Goal: Task Accomplishment & Management: Complete application form

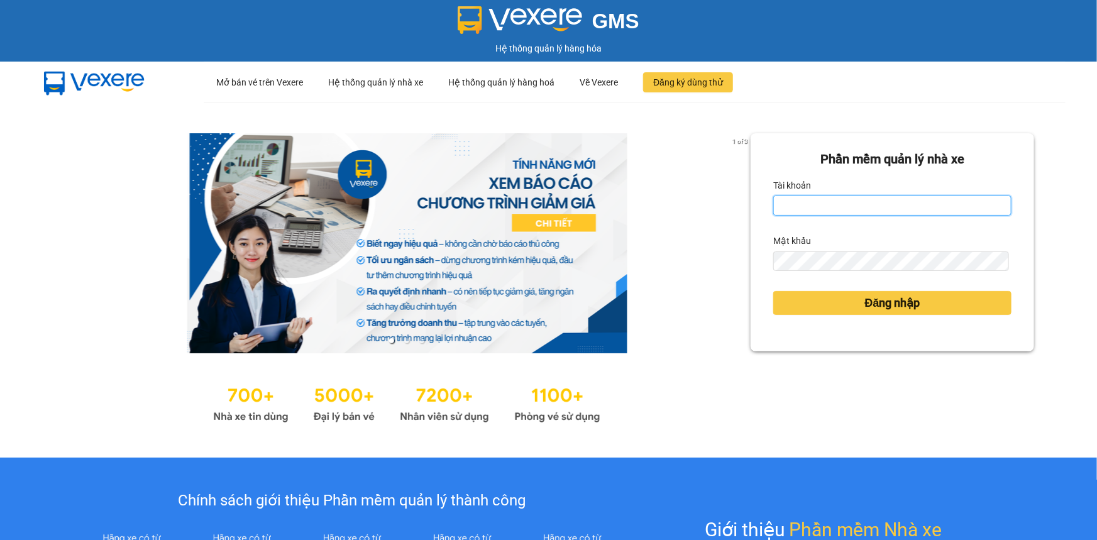
click at [852, 211] on input "Tài khoản" at bounding box center [892, 205] width 238 height 20
type input "nvquoc.hhg"
click at [773, 291] on button "Đăng nhập" at bounding box center [892, 303] width 238 height 24
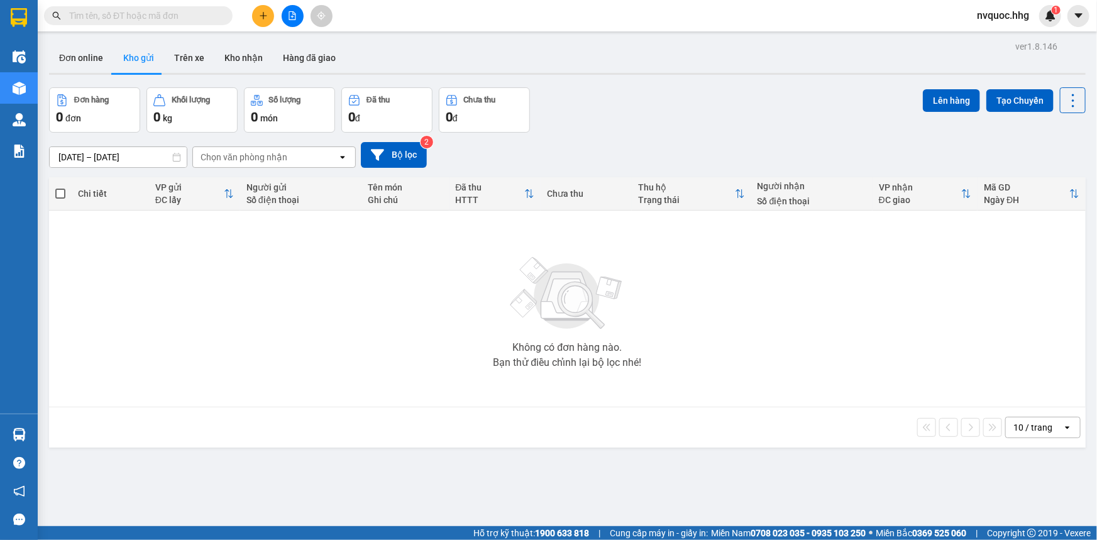
click at [259, 21] on button at bounding box center [263, 16] width 22 height 22
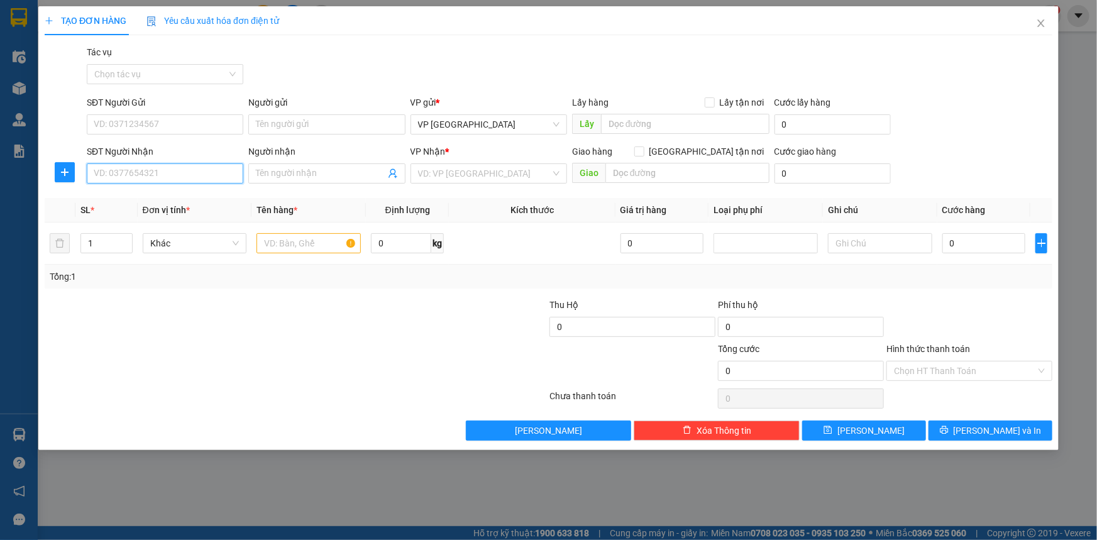
click at [168, 170] on input "SĐT Người Nhận" at bounding box center [165, 173] width 156 height 20
click at [183, 204] on div "0859039353 - A Quang" at bounding box center [164, 199] width 141 height 14
type input "0859039353"
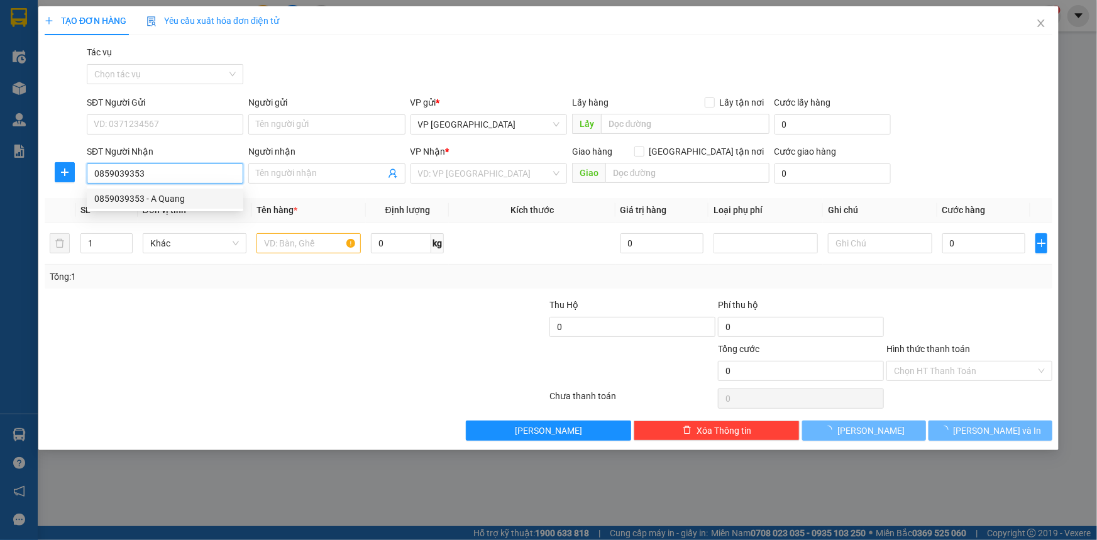
type input "A Quang"
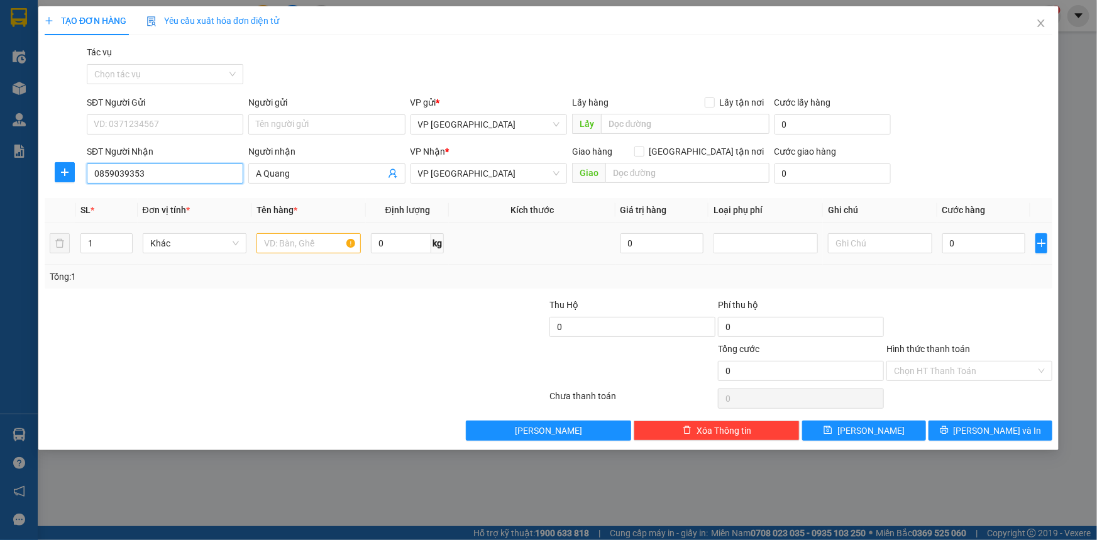
type input "0859039353"
click at [317, 241] on input "text" at bounding box center [308, 243] width 104 height 20
type input "bì trắng gạo"
click at [152, 123] on input "SĐT Người Gửi" at bounding box center [165, 124] width 156 height 20
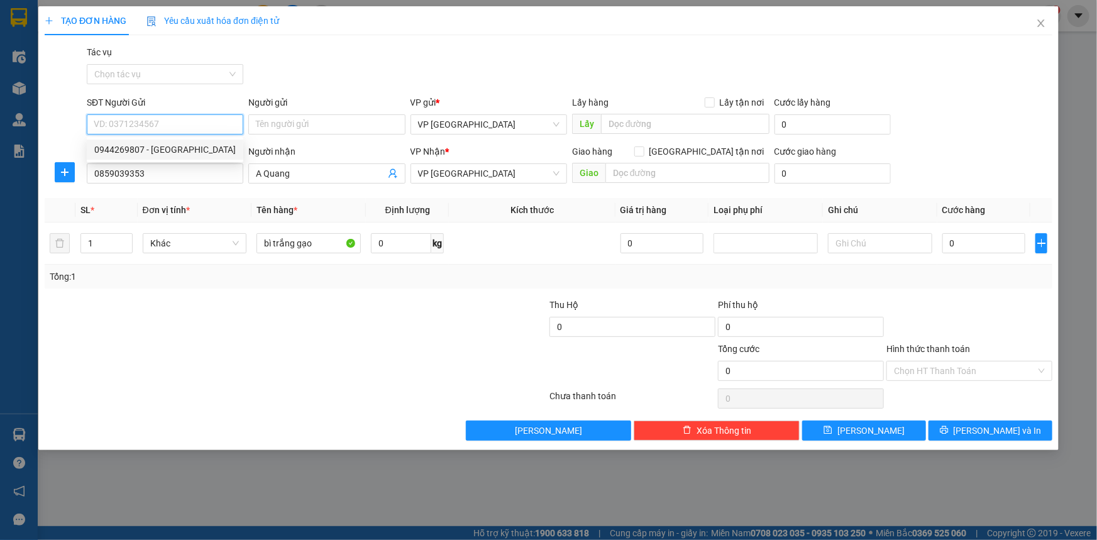
click at [179, 153] on div "0944269807 - [GEOGRAPHIC_DATA]" at bounding box center [164, 150] width 141 height 14
type input "0944269807"
type input "Bác lộc"
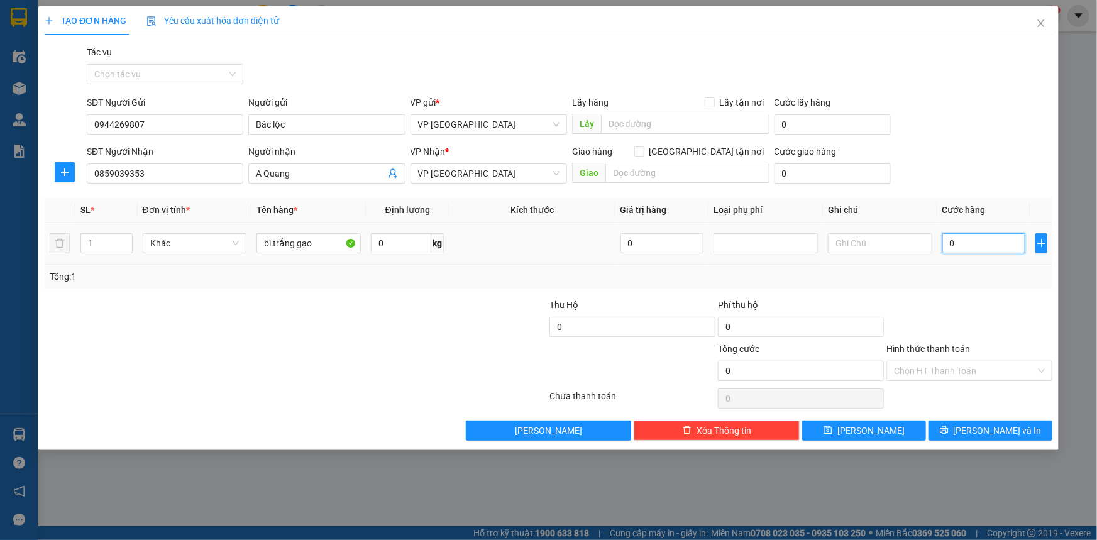
click at [950, 245] on input "0" at bounding box center [984, 243] width 84 height 20
type input "5"
type input "50"
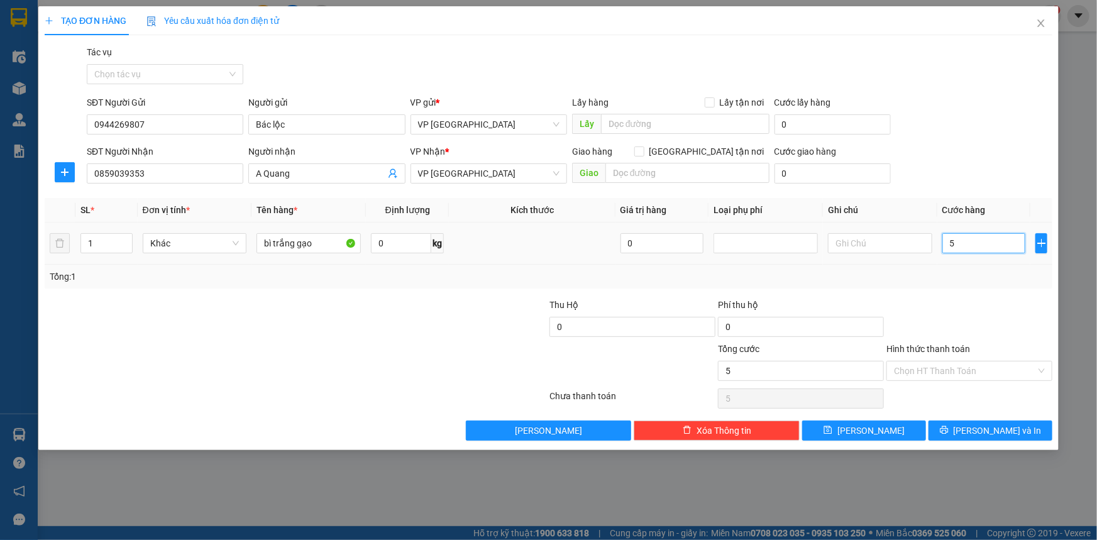
type input "50"
type input "500"
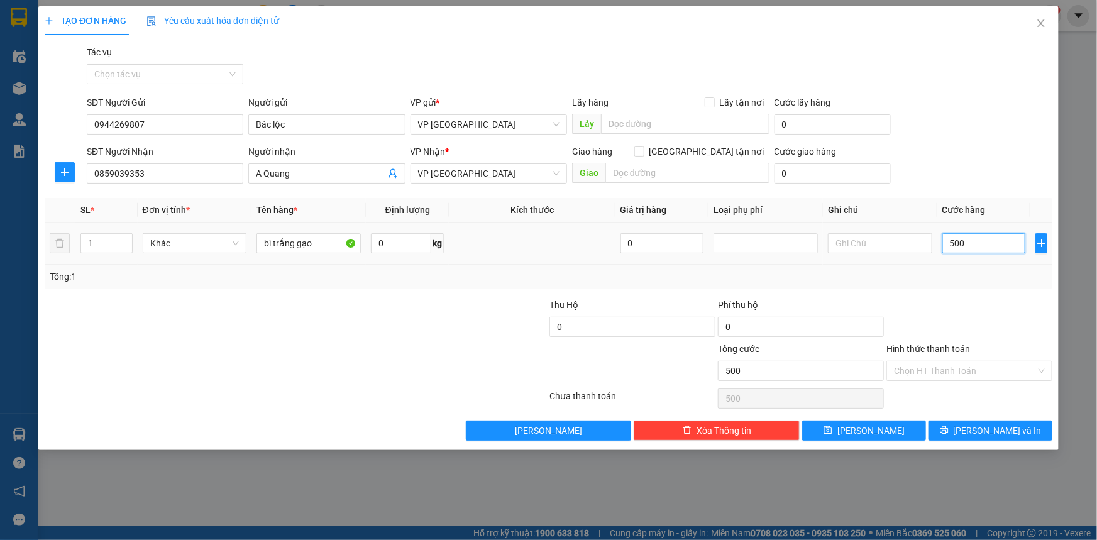
type input "5.000"
type input "50.000"
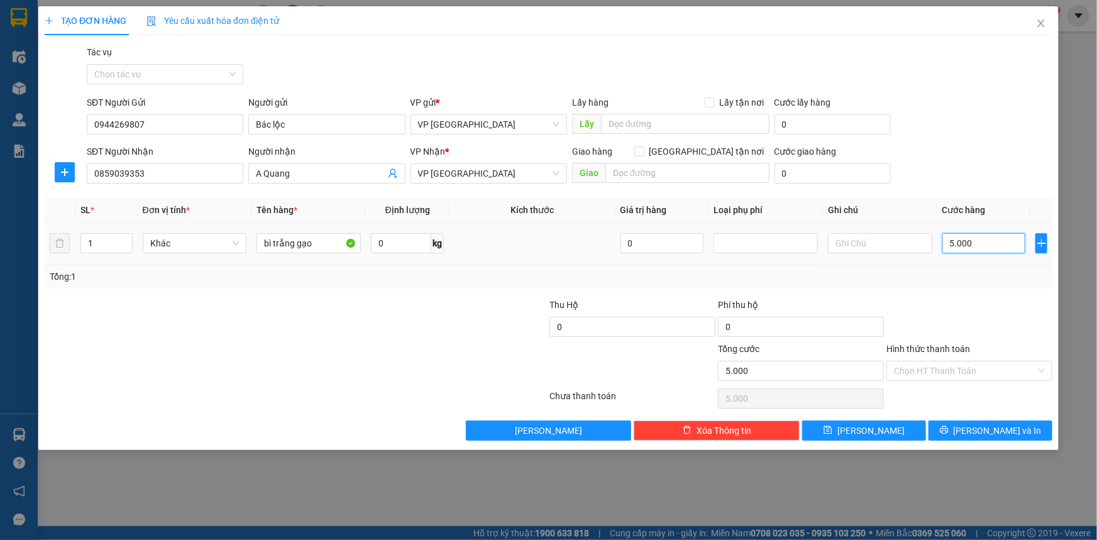
type input "50.000"
click at [994, 364] on input "Hình thức thanh toán" at bounding box center [965, 370] width 142 height 19
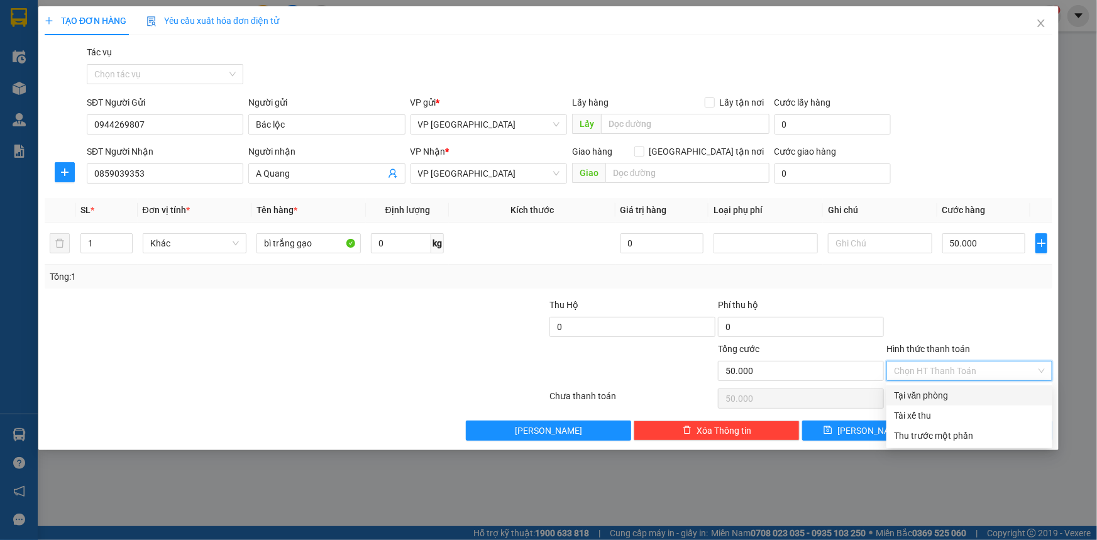
click at [963, 399] on div "Tại văn phòng" at bounding box center [969, 395] width 151 height 14
type input "0"
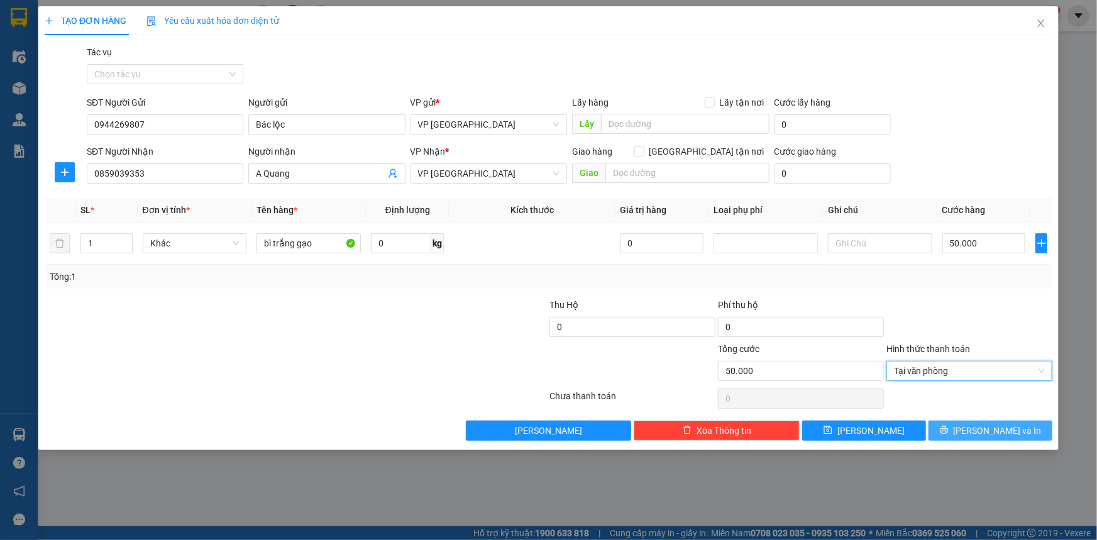
click at [987, 424] on span "[PERSON_NAME] và In" at bounding box center [997, 431] width 88 height 14
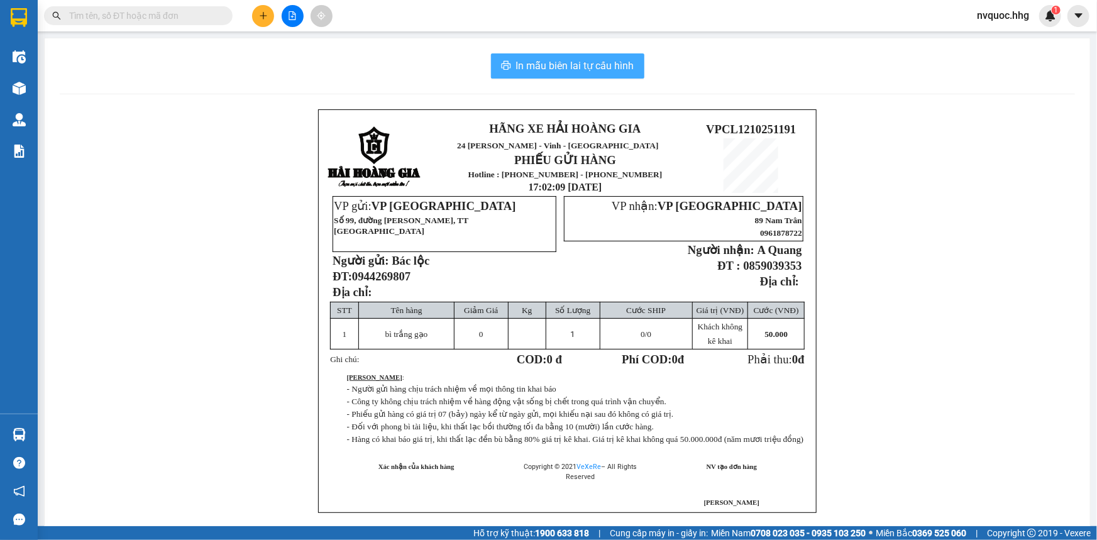
click at [581, 62] on span "In mẫu biên lai tự cấu hình" at bounding box center [575, 66] width 118 height 16
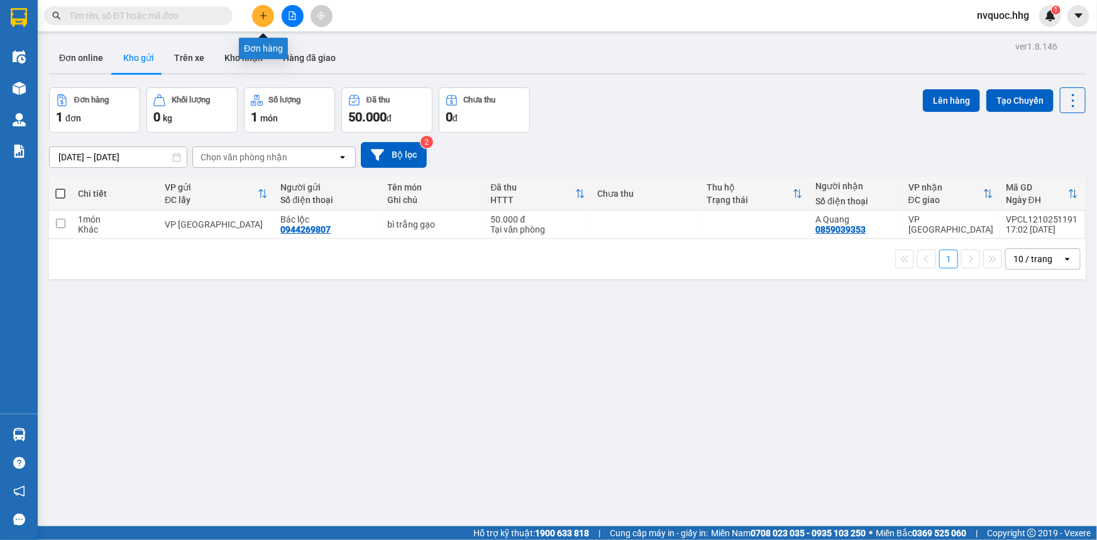
click at [263, 25] on button at bounding box center [263, 16] width 22 height 22
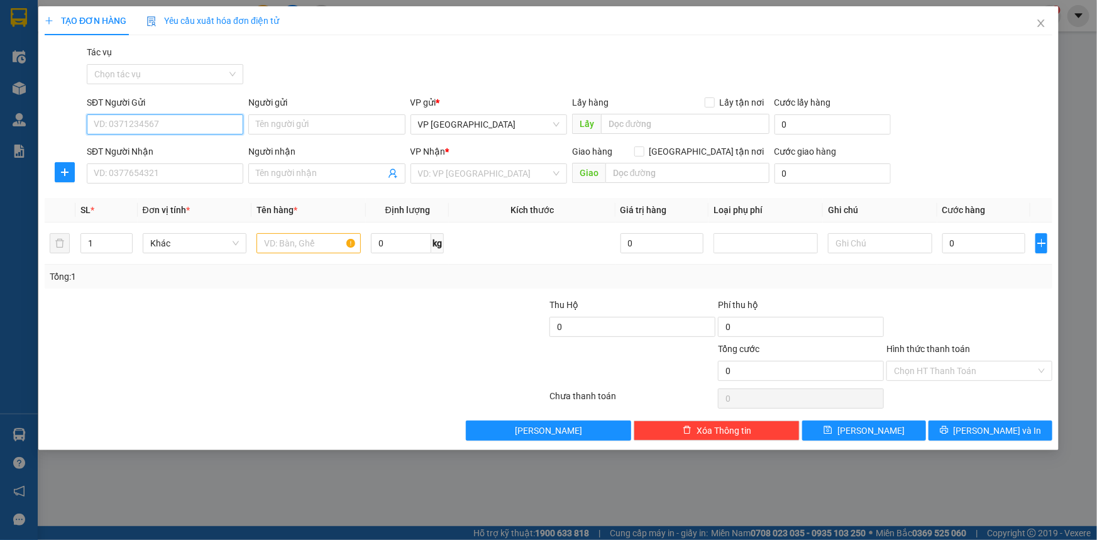
click at [207, 126] on input "SĐT Người Gửi" at bounding box center [165, 124] width 156 height 20
click at [194, 179] on input "SĐT Người Nhận" at bounding box center [165, 173] width 156 height 20
type input "0869129246"
click at [180, 126] on input "SĐT Người Gửi" at bounding box center [165, 124] width 156 height 20
click at [326, 241] on input "text" at bounding box center [308, 243] width 104 height 20
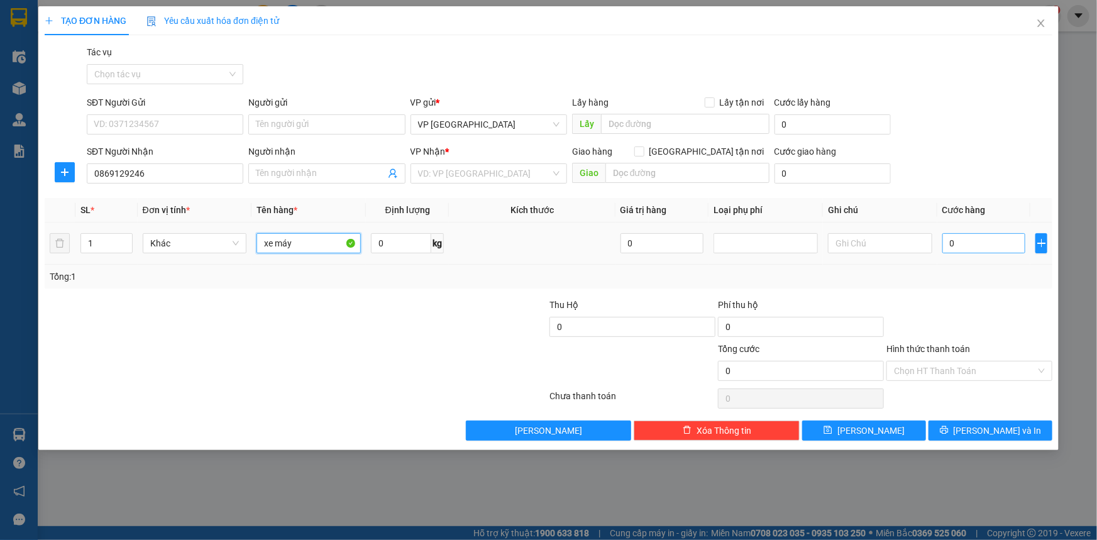
type input "xe máy"
click at [987, 242] on input "0" at bounding box center [984, 243] width 84 height 20
type input "5"
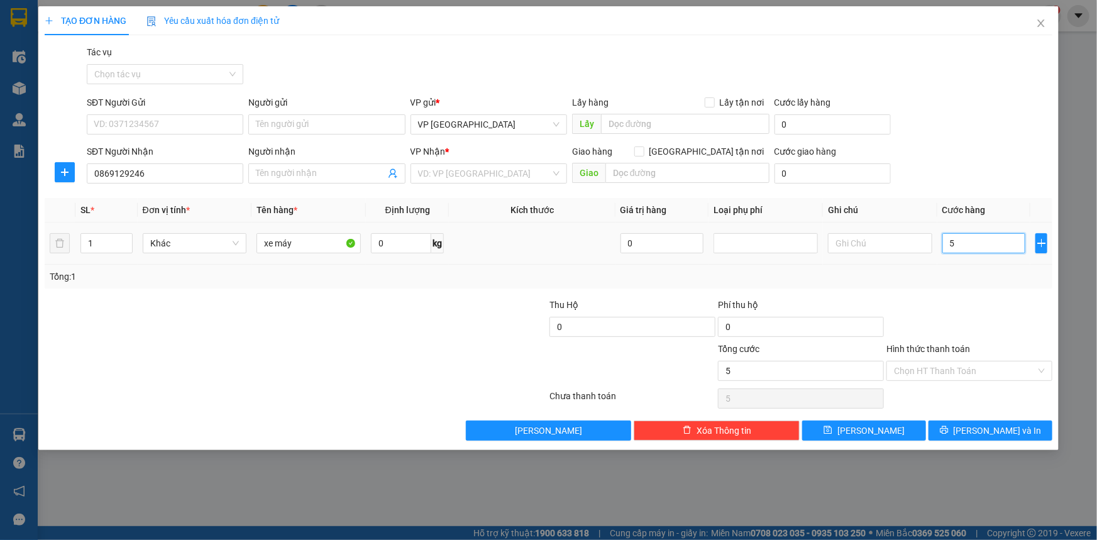
type input "55"
type input "550"
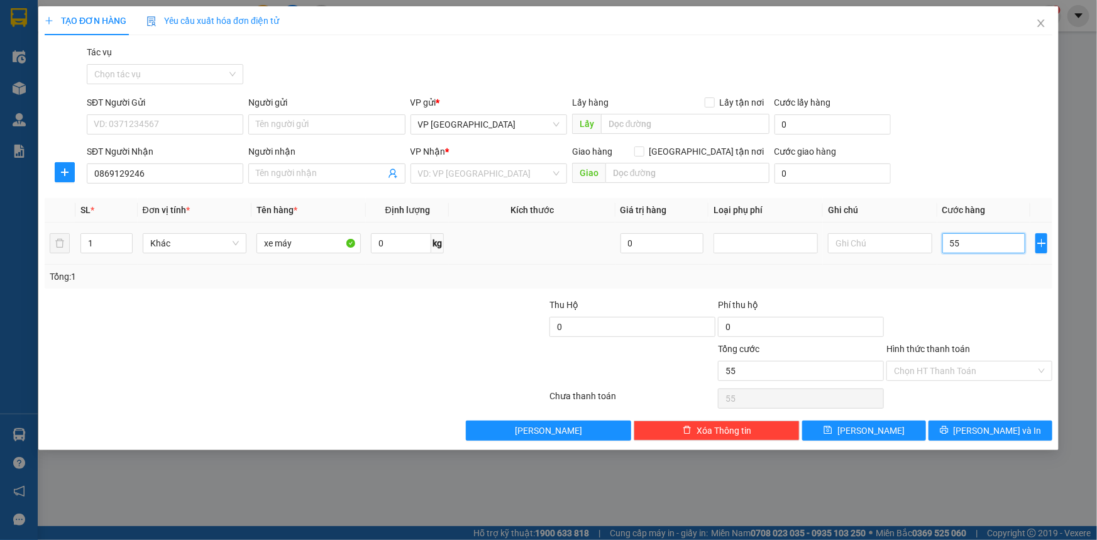
type input "550"
type input "5.500"
type input "55.000"
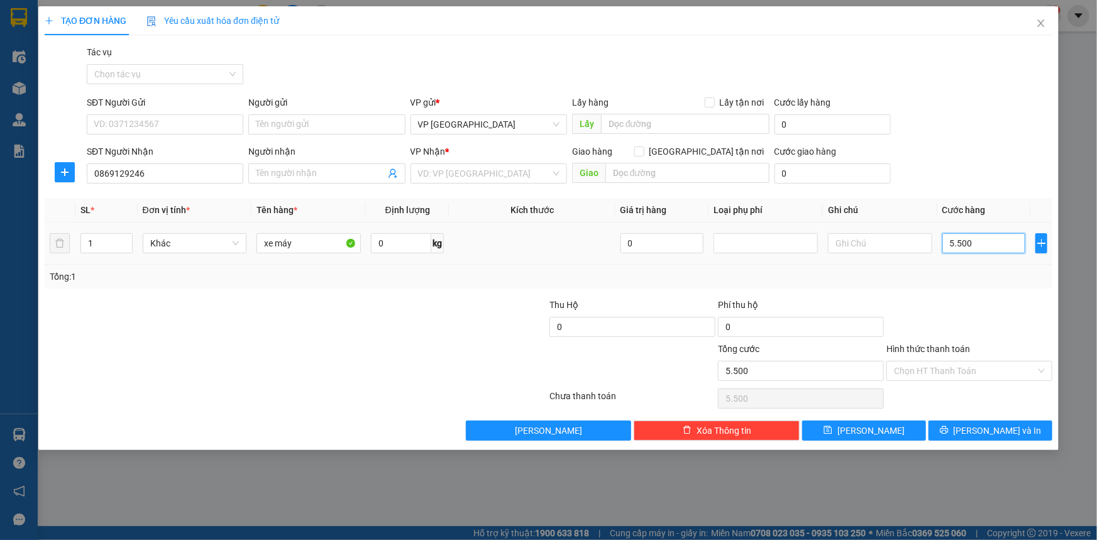
type input "55.000"
type input "550.000"
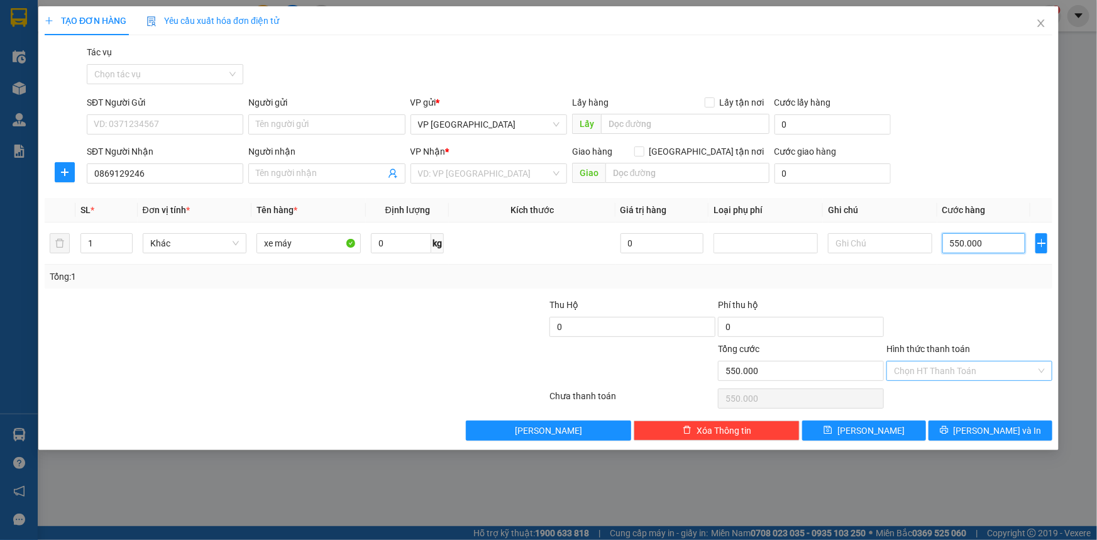
type input "550.000"
click at [974, 370] on input "Hình thức thanh toán" at bounding box center [965, 370] width 142 height 19
click at [977, 306] on div at bounding box center [969, 320] width 168 height 44
click at [992, 430] on span "[PERSON_NAME] và In" at bounding box center [997, 431] width 88 height 14
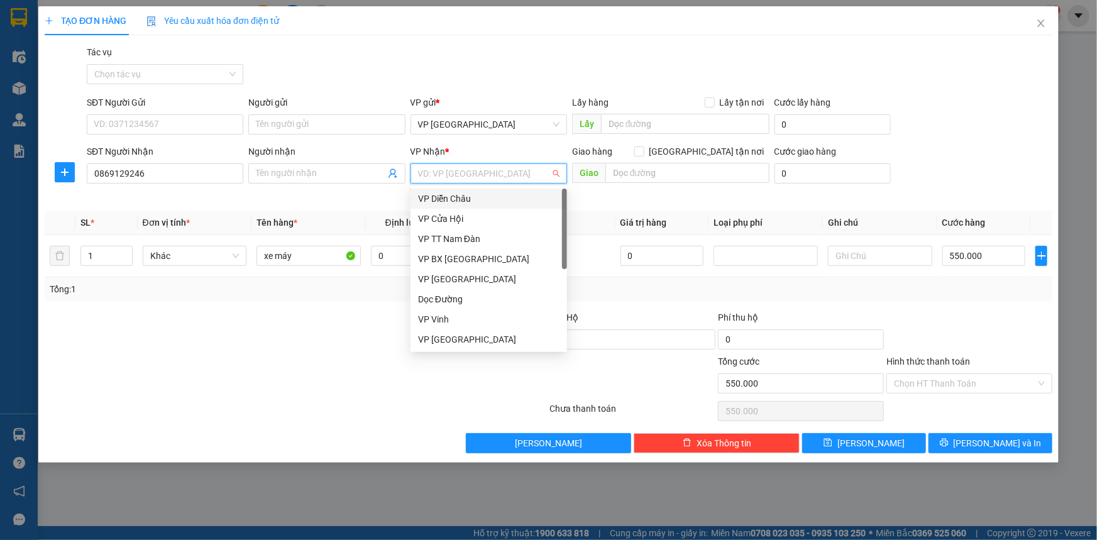
click at [496, 180] on input "search" at bounding box center [484, 173] width 133 height 19
click at [475, 341] on div "VP [GEOGRAPHIC_DATA]" at bounding box center [488, 339] width 141 height 14
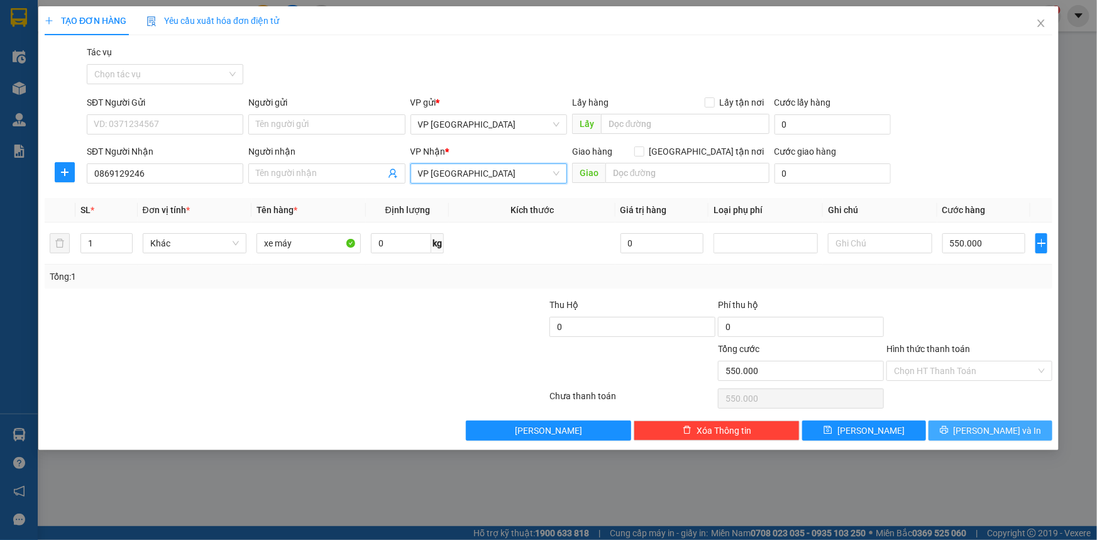
click at [1024, 429] on button "[PERSON_NAME] và In" at bounding box center [990, 430] width 124 height 20
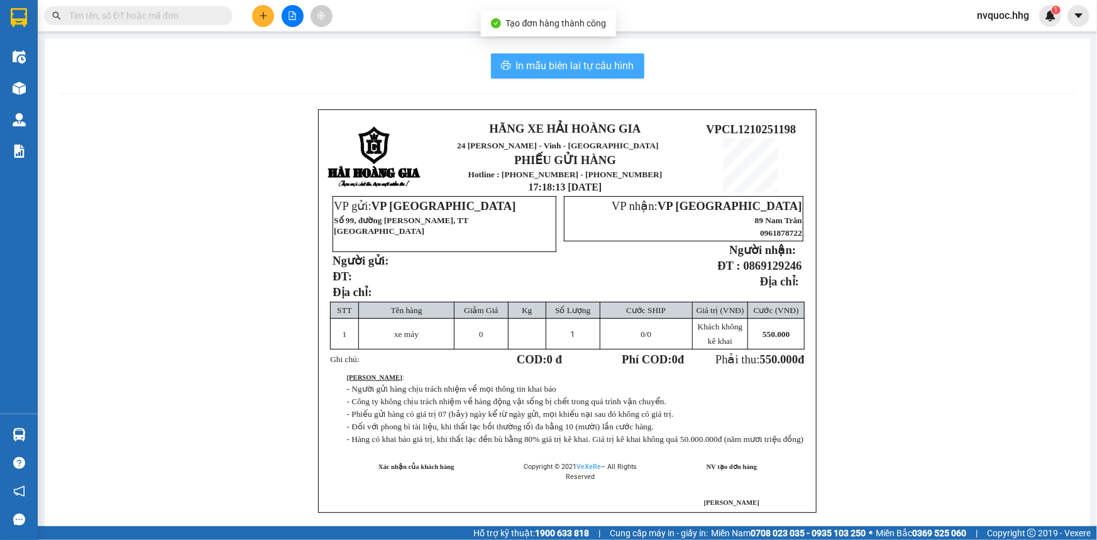
click at [593, 62] on span "In mẫu biên lai tự cấu hình" at bounding box center [575, 66] width 118 height 16
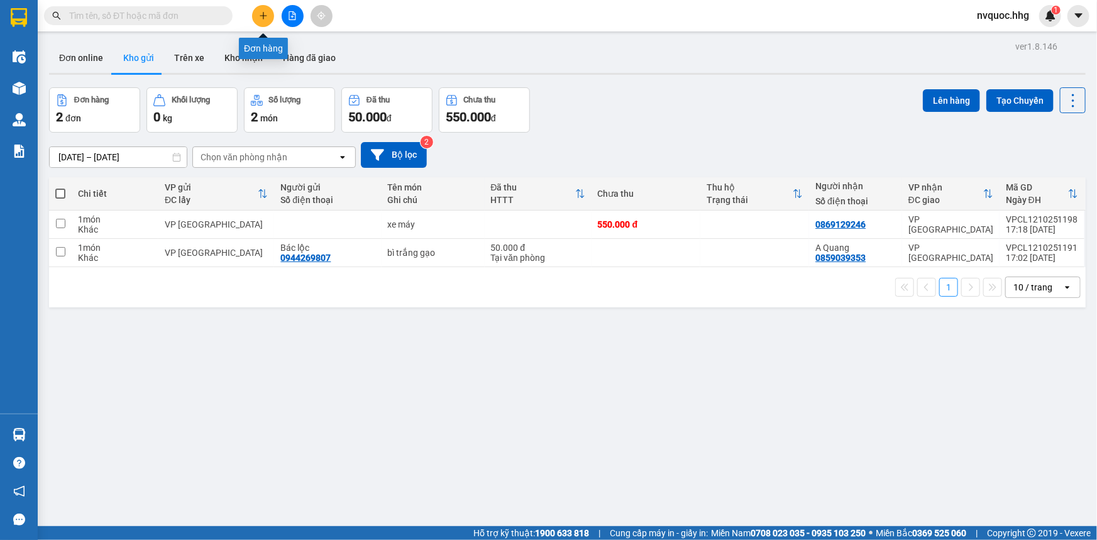
click at [270, 19] on button at bounding box center [263, 16] width 22 height 22
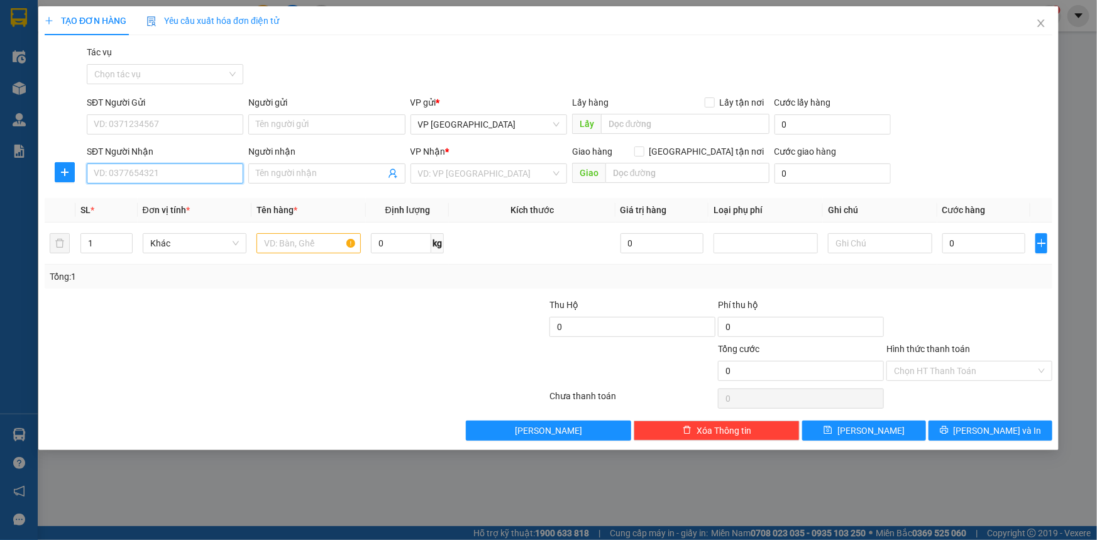
click at [199, 182] on input "SĐT Người Nhận" at bounding box center [165, 173] width 156 height 20
type input "0353728191"
click at [221, 195] on div "0353728191 - c Thu" at bounding box center [164, 199] width 141 height 14
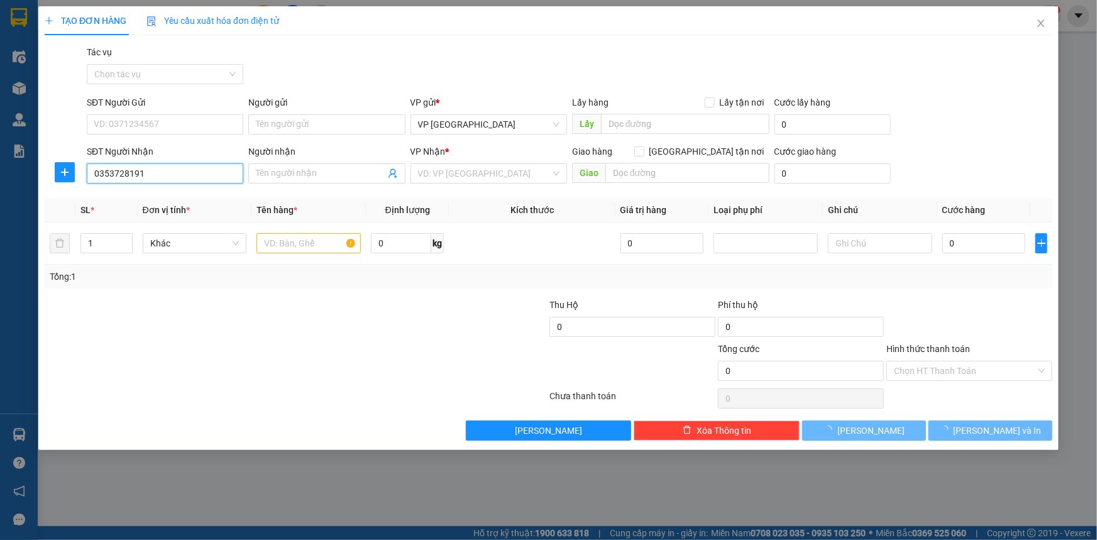
type input "c Thu"
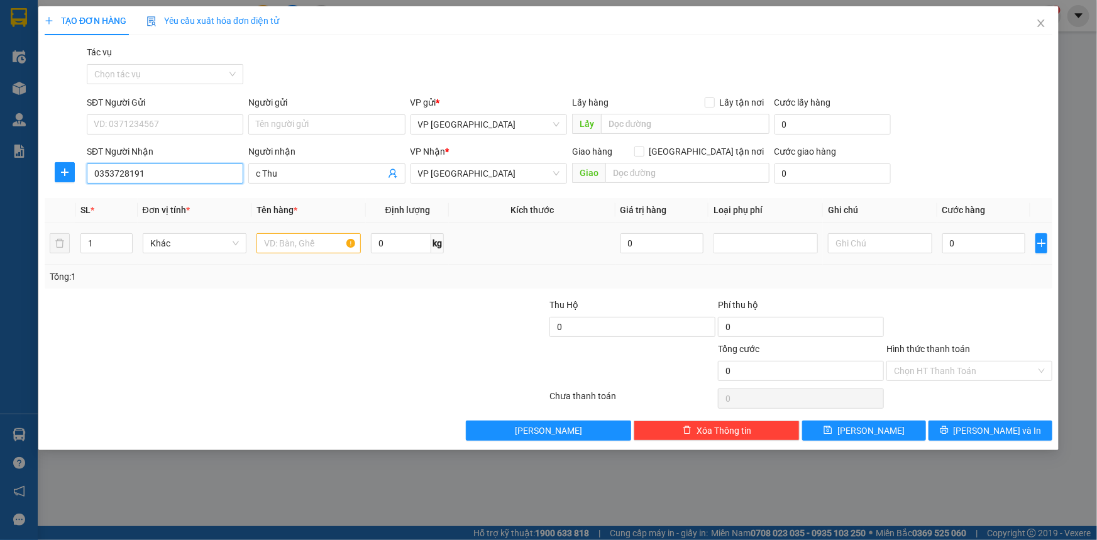
type input "0353728191"
click at [330, 243] on input "text" at bounding box center [308, 243] width 104 height 20
type input "t"
type input "Túi giấy"
click at [990, 242] on input "0" at bounding box center [984, 243] width 84 height 20
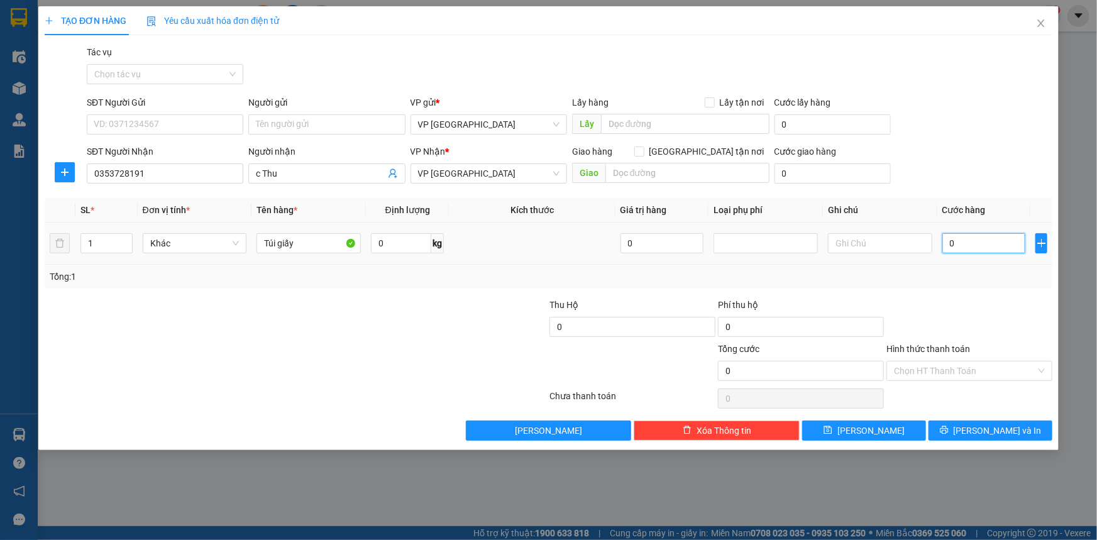
type input "5"
type input "50"
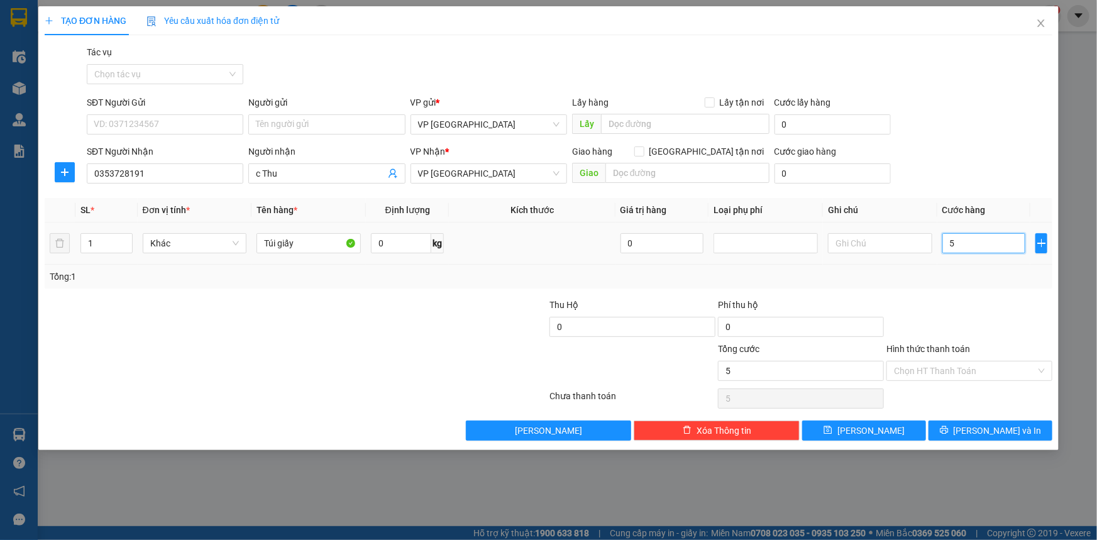
type input "50"
type input "500"
type input "5.000"
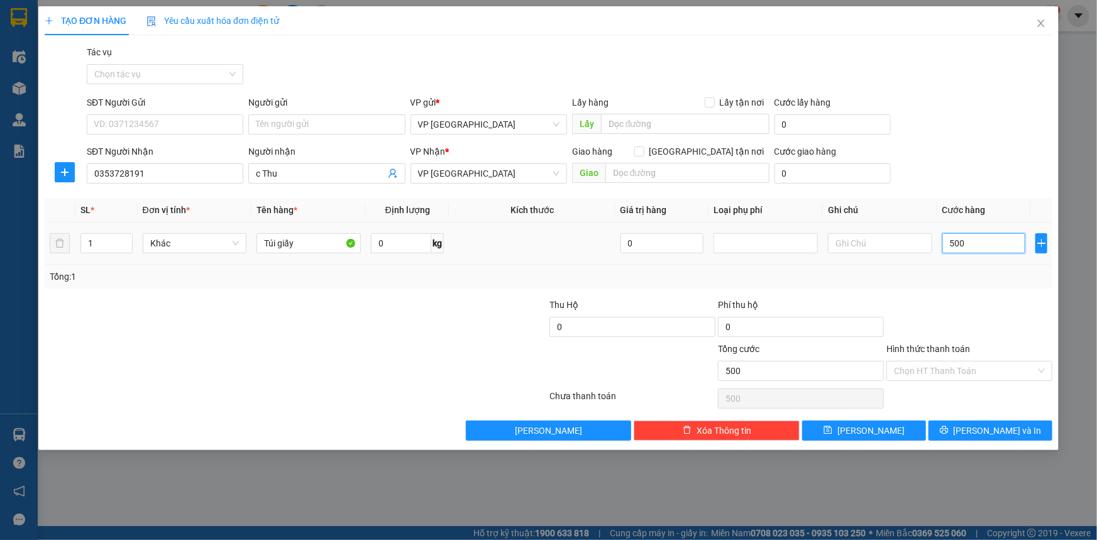
type input "5.000"
type input "50.000"
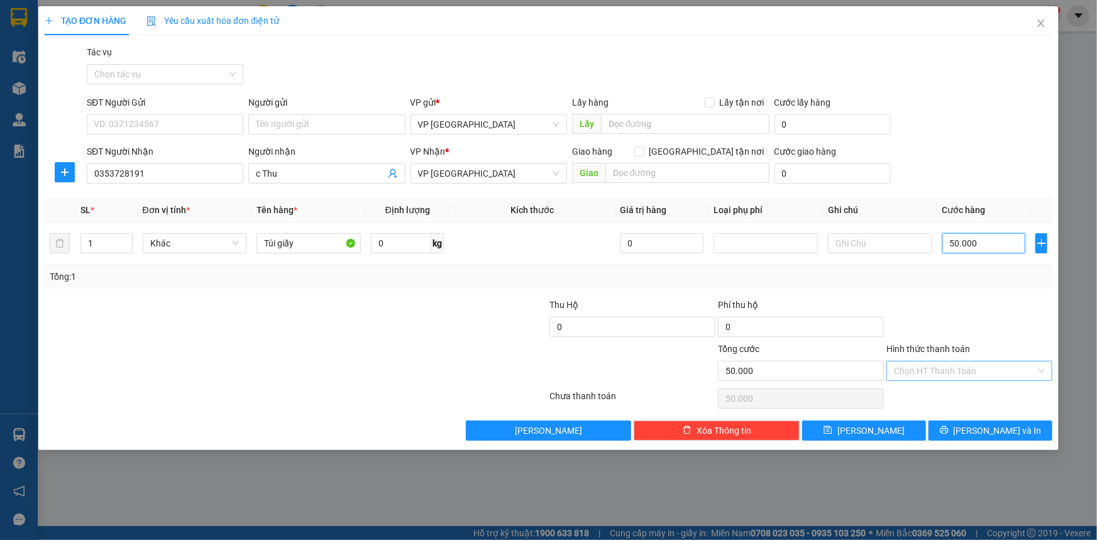
type input "50.000"
click at [994, 361] on input "Hình thức thanh toán" at bounding box center [965, 370] width 142 height 19
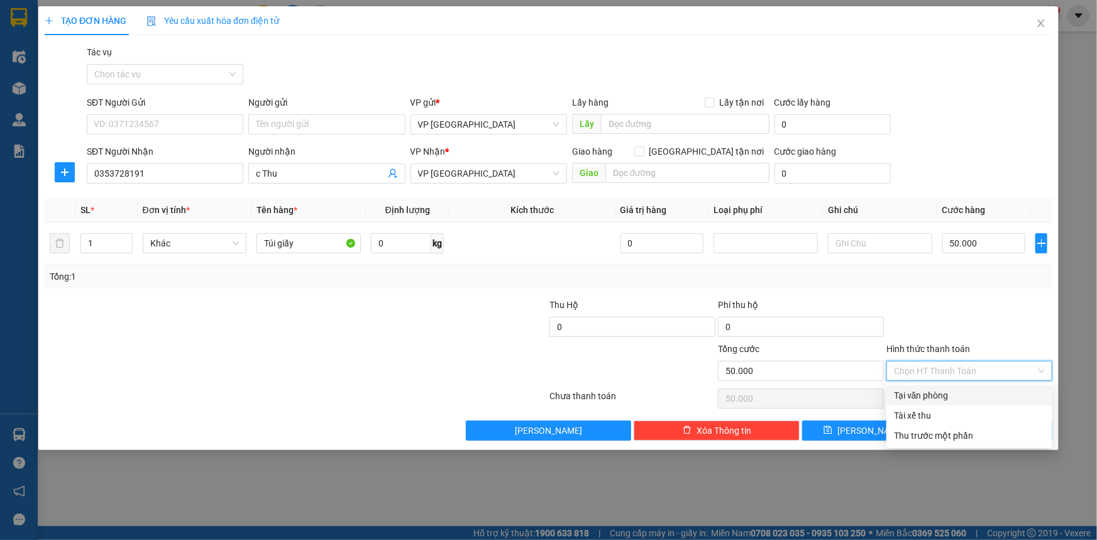
click at [937, 398] on div "Tại văn phòng" at bounding box center [969, 395] width 151 height 14
type input "0"
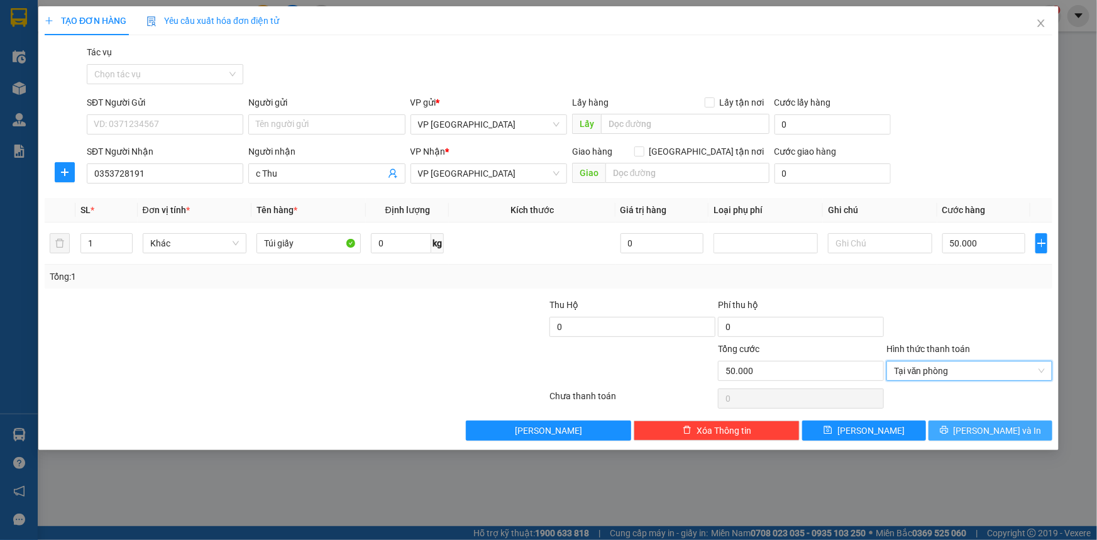
click at [1007, 434] on span "[PERSON_NAME] và In" at bounding box center [997, 431] width 88 height 14
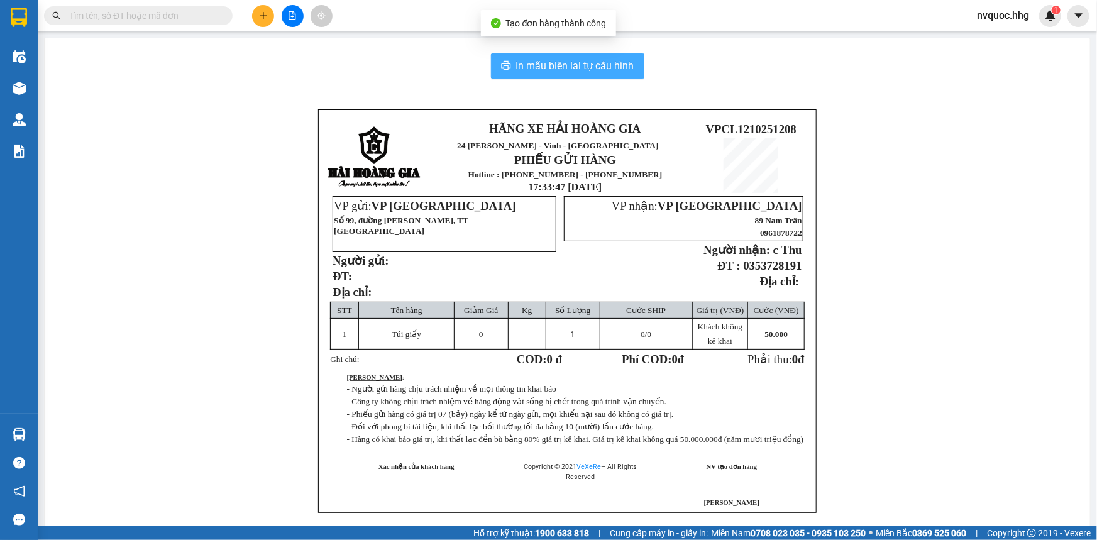
click at [584, 65] on span "In mẫu biên lai tự cấu hình" at bounding box center [575, 66] width 118 height 16
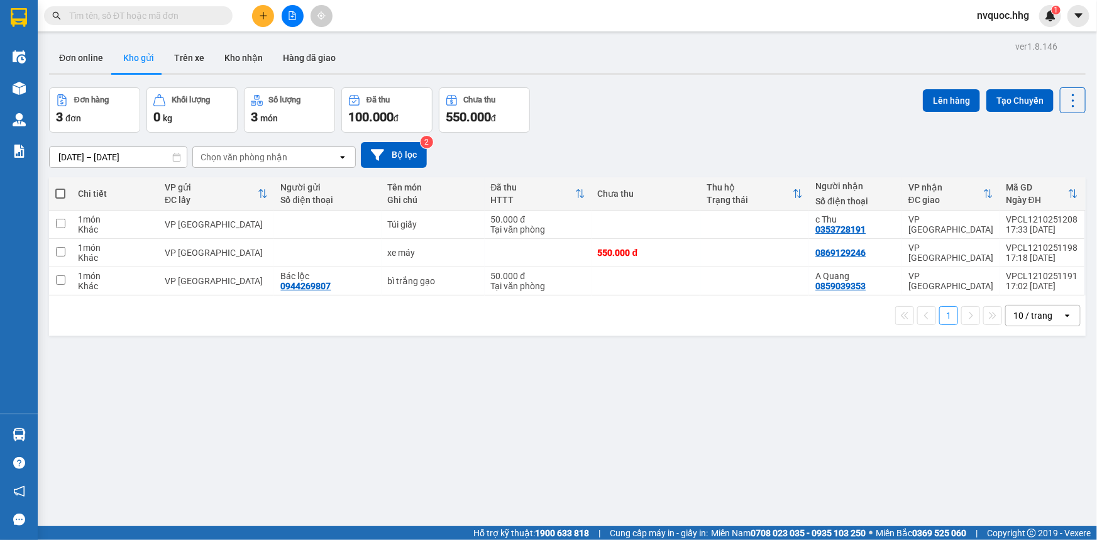
click at [266, 17] on icon "plus" at bounding box center [263, 15] width 9 height 9
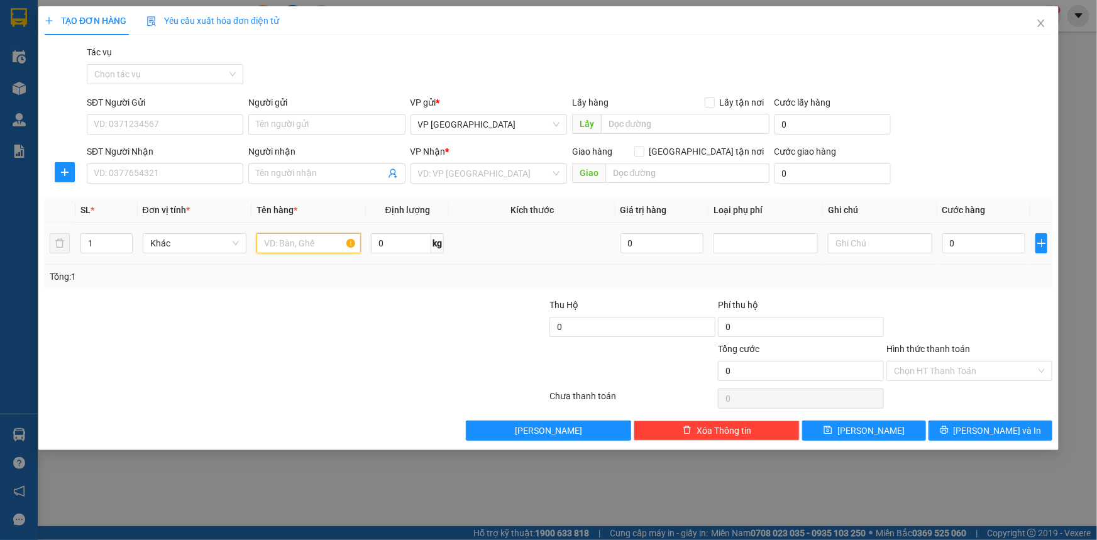
click at [301, 244] on input "text" at bounding box center [308, 243] width 104 height 20
type input "x"
type input "XỐP"
click at [168, 121] on input "SĐT Người Gửi" at bounding box center [165, 124] width 156 height 20
click at [155, 176] on input "SĐT Người Nhận" at bounding box center [165, 173] width 156 height 20
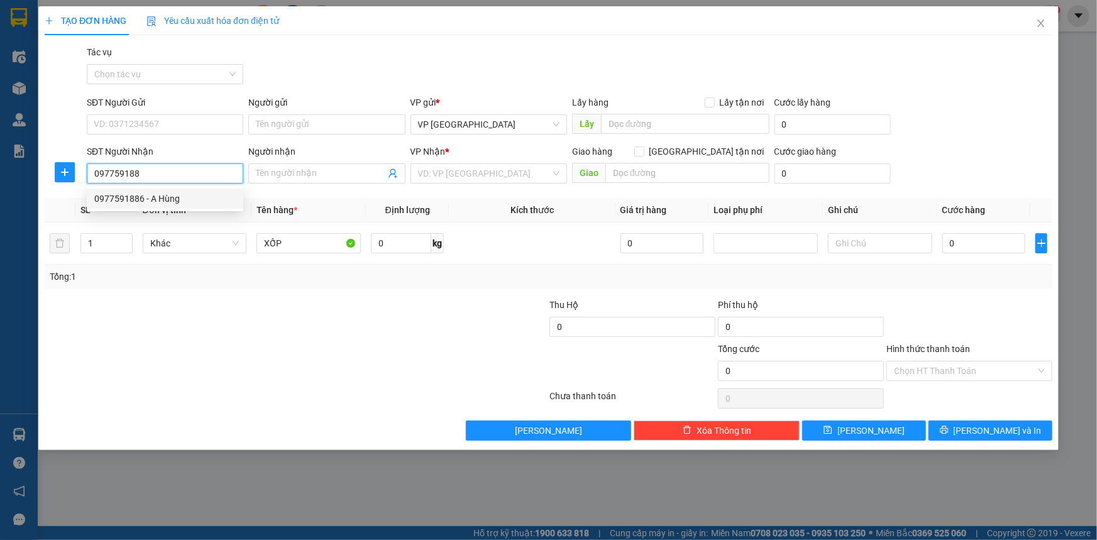
click at [182, 198] on div "0977591886 - A Hùng" at bounding box center [164, 199] width 141 height 14
type input "0977591886"
type input "A Hùng"
type input "0977591886"
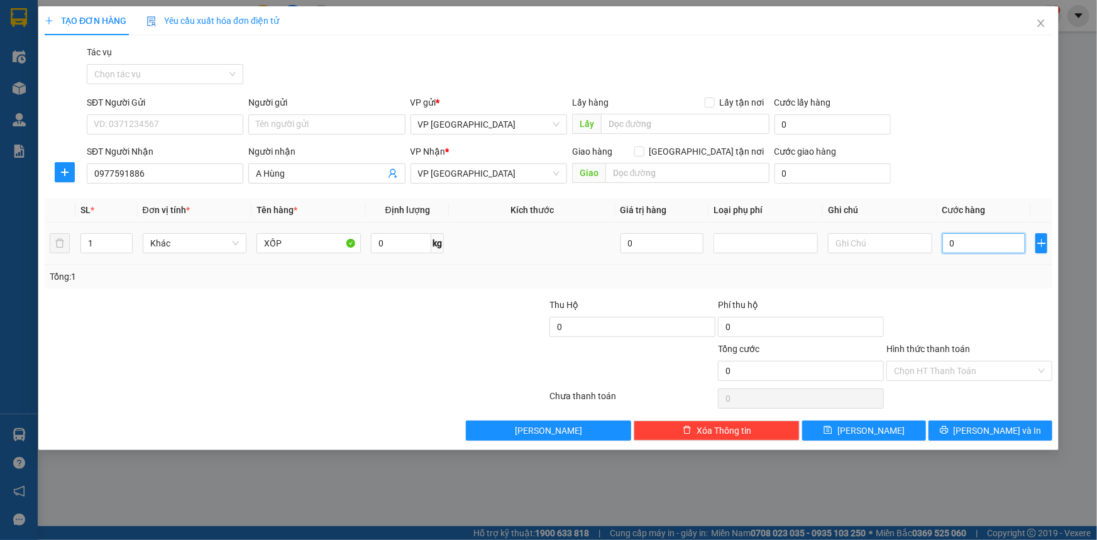
click at [975, 248] on input "0" at bounding box center [984, 243] width 84 height 20
type input "5"
type input "50"
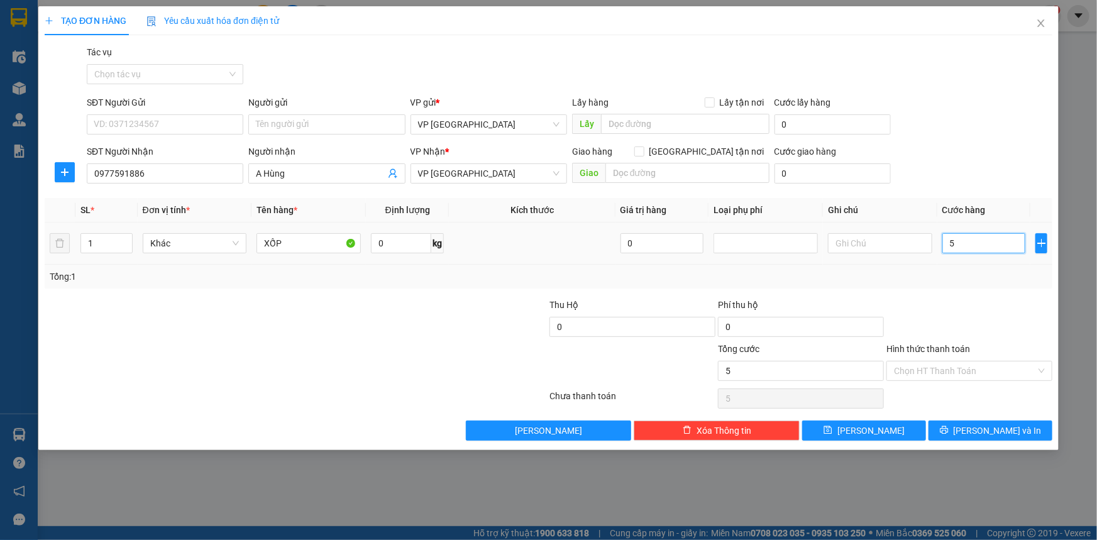
type input "50"
type input "500"
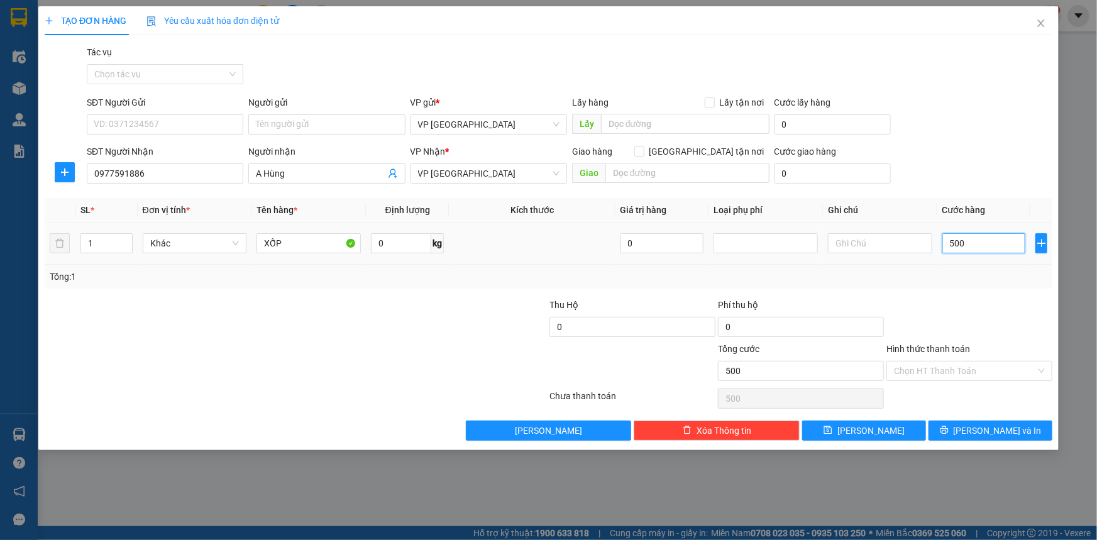
type input "5.000"
type input "50.000"
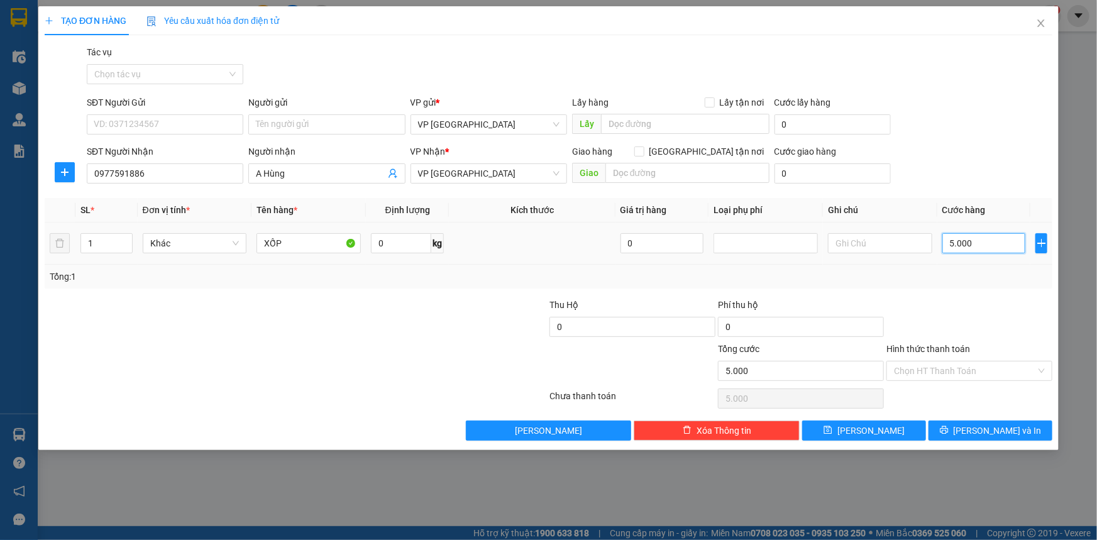
type input "50.000"
click at [990, 427] on span "[PERSON_NAME] và In" at bounding box center [997, 431] width 88 height 14
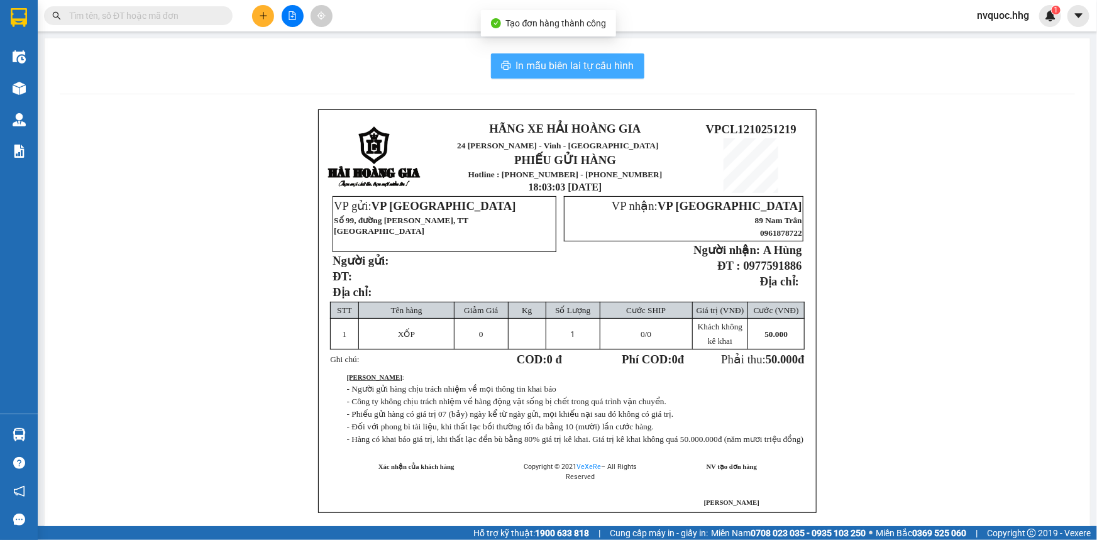
click at [581, 64] on span "In mẫu biên lai tự cấu hình" at bounding box center [575, 66] width 118 height 16
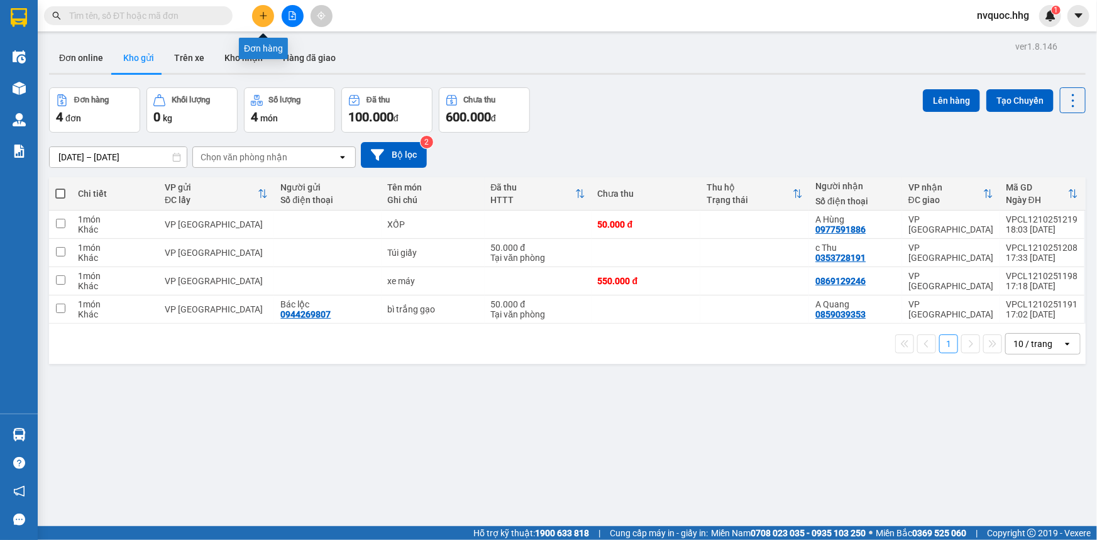
click at [260, 14] on icon "plus" at bounding box center [263, 15] width 9 height 9
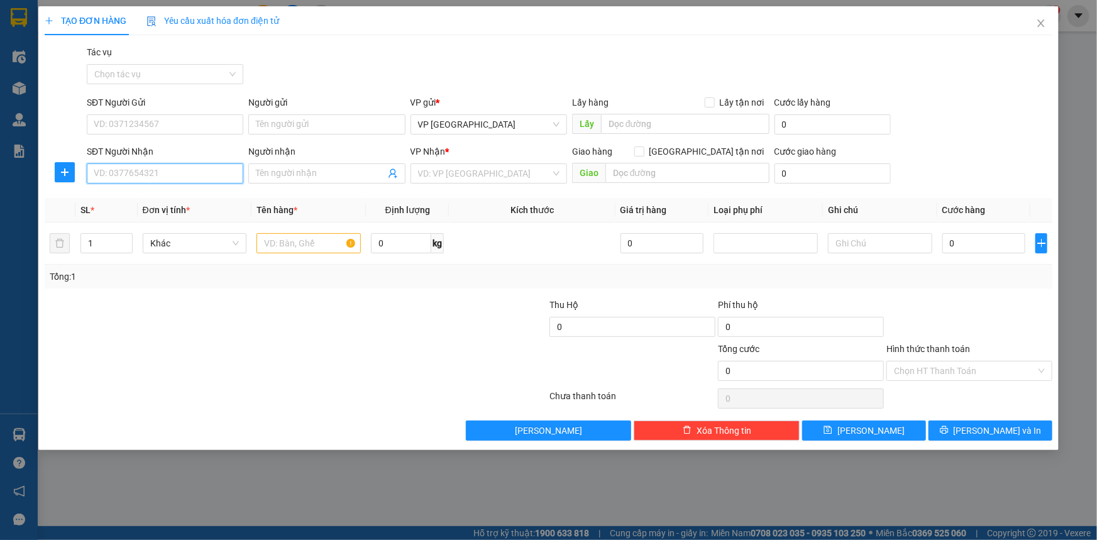
click at [227, 175] on input "SĐT Người Nhận" at bounding box center [165, 173] width 156 height 20
click at [295, 248] on input "text" at bounding box center [308, 243] width 104 height 20
type input "XỐP"
click at [214, 179] on input "SĐT Người Nhận" at bounding box center [165, 173] width 156 height 20
click at [182, 204] on div "0965585577" at bounding box center [164, 199] width 141 height 14
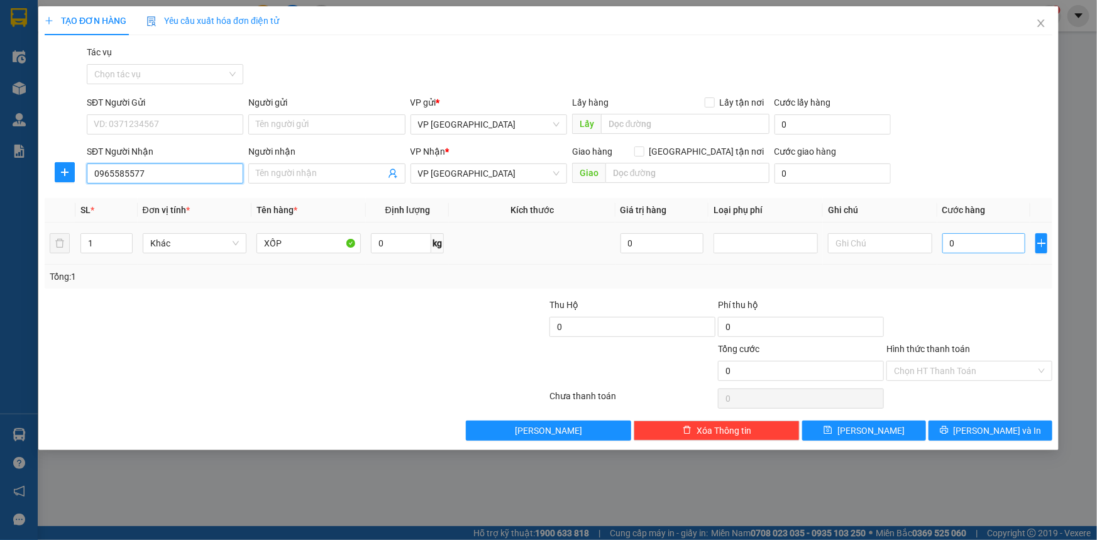
type input "0965585577"
click at [965, 244] on input "0" at bounding box center [984, 243] width 84 height 20
type input "5"
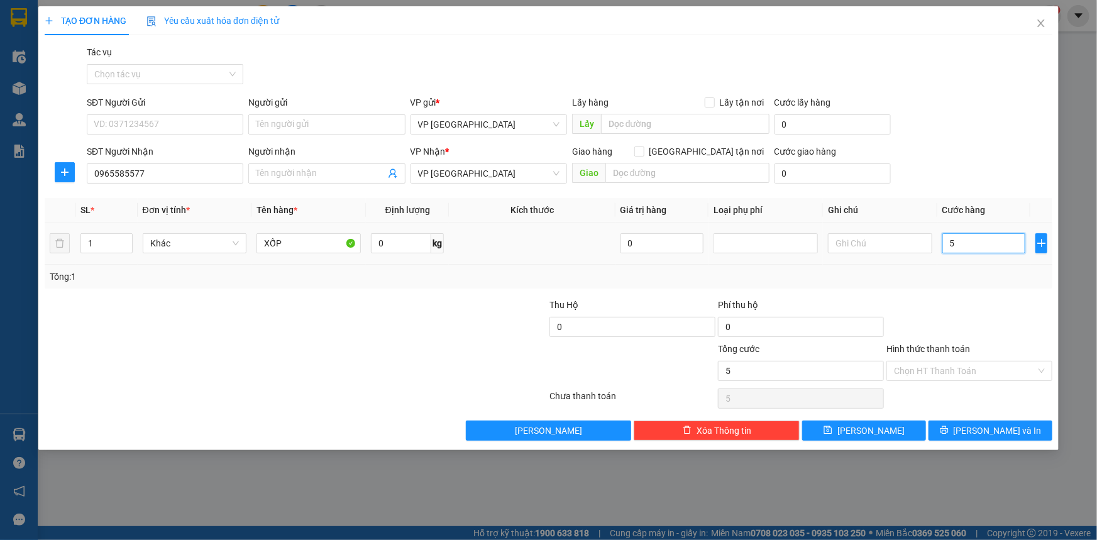
type input "50"
type input "500"
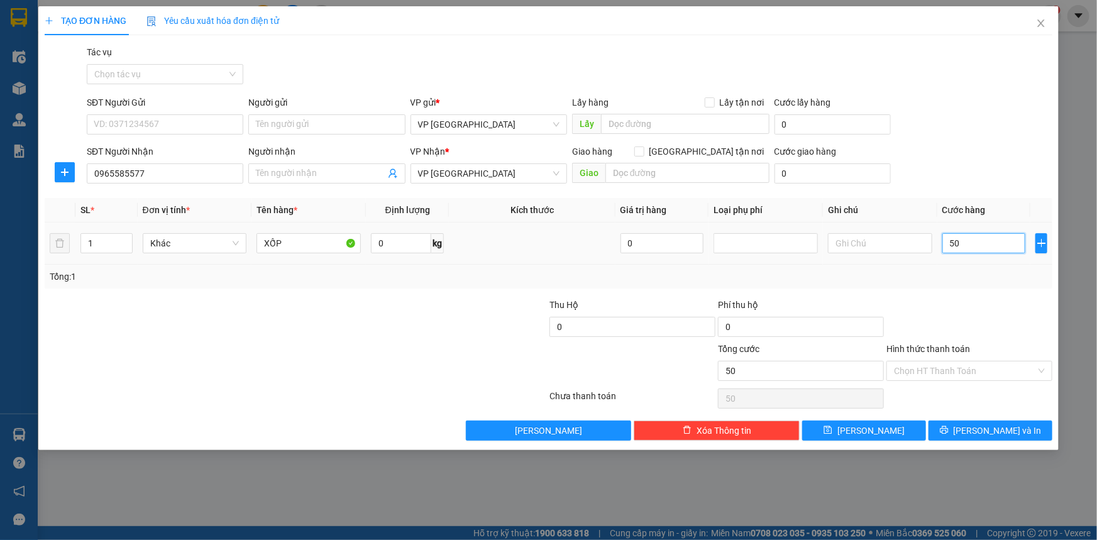
type input "500"
type input "5.000"
type input "50.000"
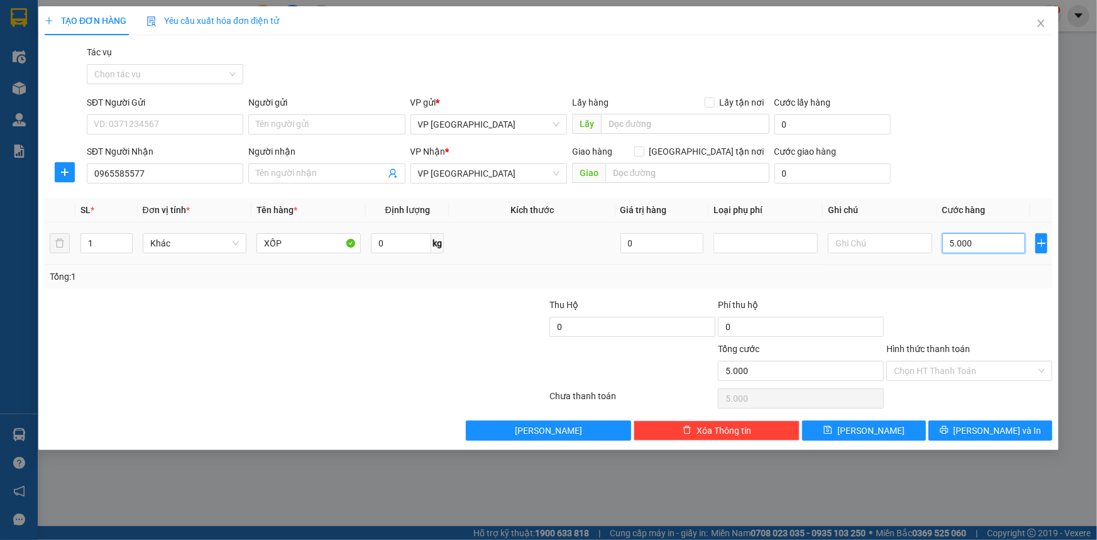
type input "50.000"
click at [990, 364] on input "Hình thức thanh toán" at bounding box center [965, 370] width 142 height 19
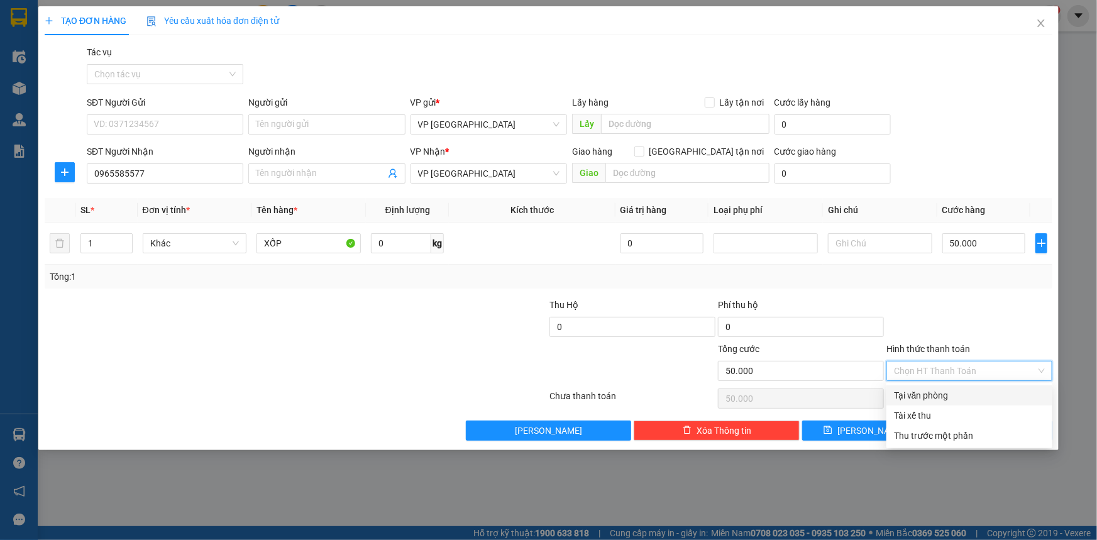
click at [939, 396] on div "Tại văn phòng" at bounding box center [969, 395] width 151 height 14
type input "0"
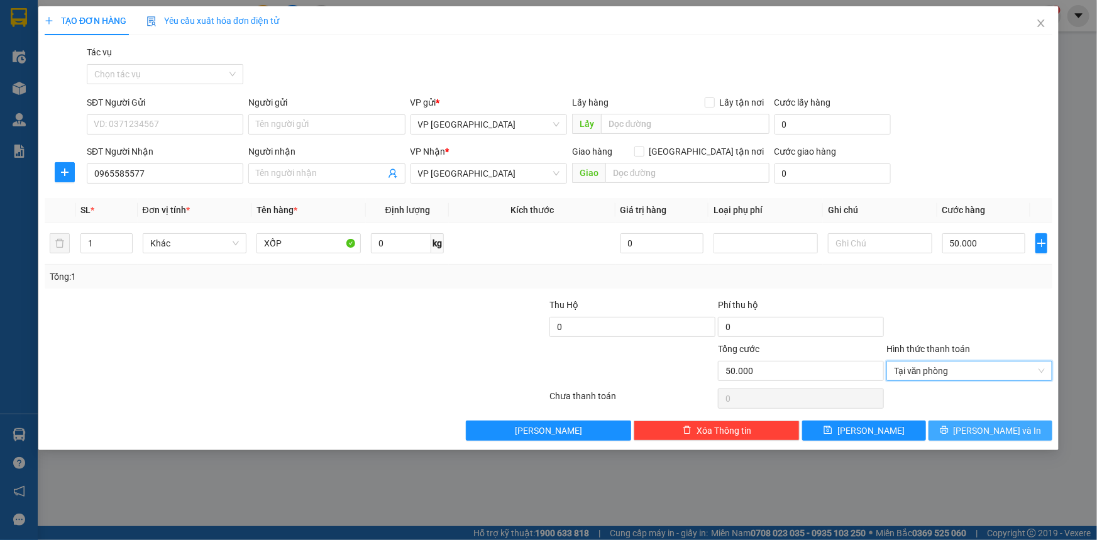
click at [994, 433] on span "[PERSON_NAME] và In" at bounding box center [997, 431] width 88 height 14
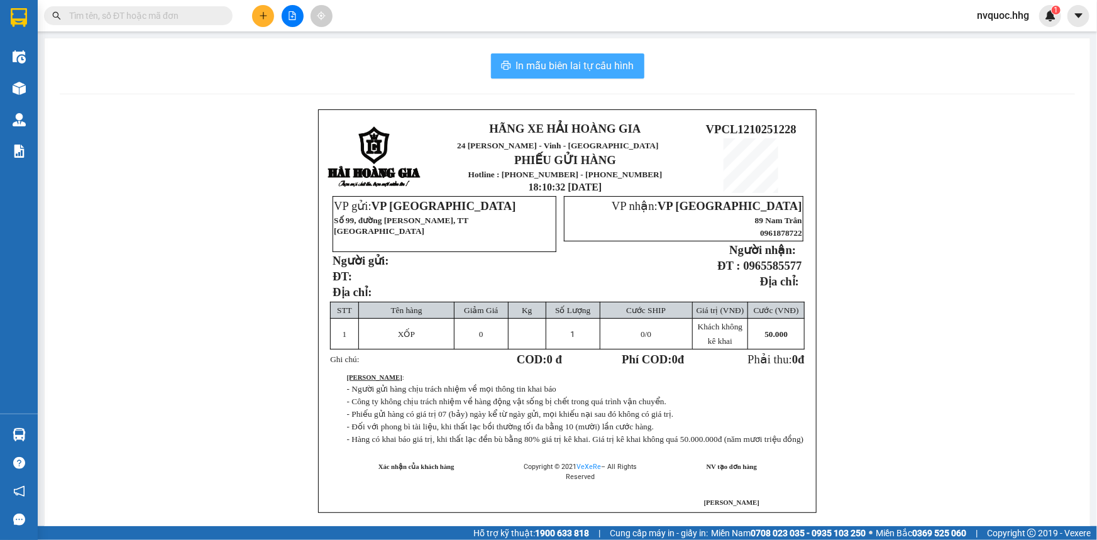
click at [537, 66] on span "In mẫu biên lai tự cấu hình" at bounding box center [575, 66] width 118 height 16
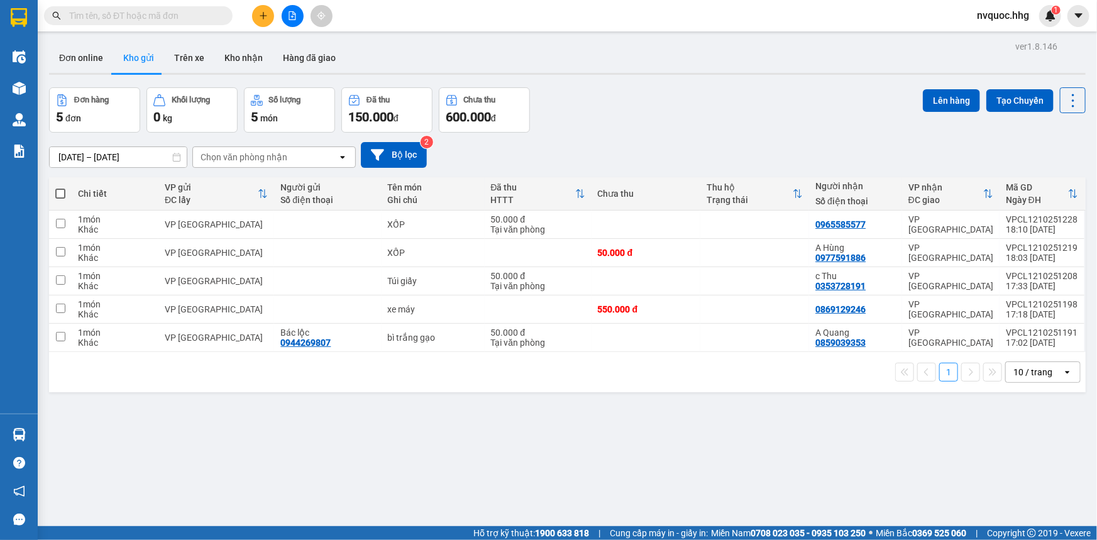
click at [264, 14] on icon "plus" at bounding box center [263, 15] width 9 height 9
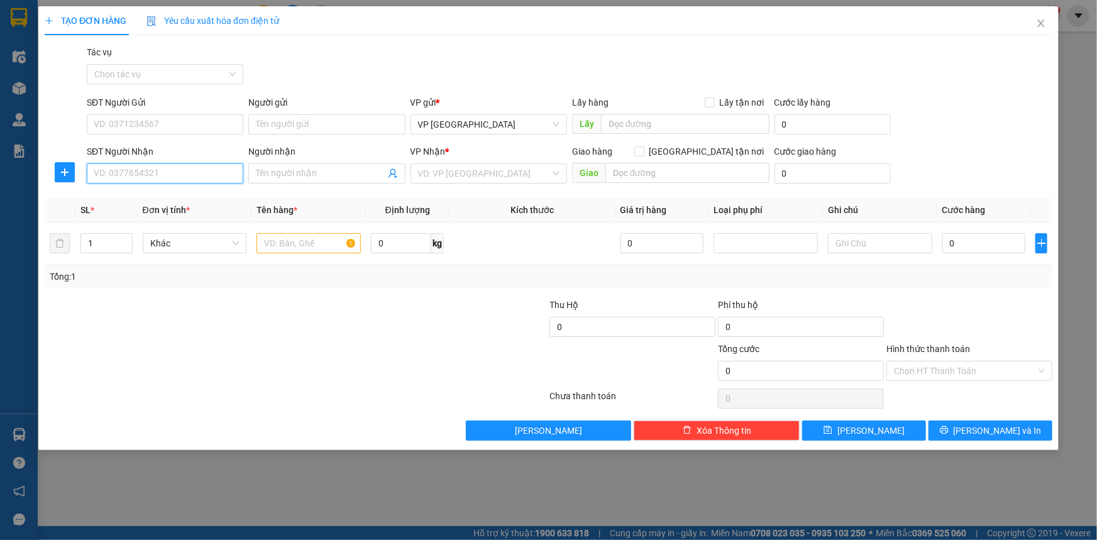
click at [197, 182] on input "SĐT Người Nhận" at bounding box center [165, 173] width 156 height 20
click at [184, 179] on input "SĐT Người Nhận" at bounding box center [165, 173] width 156 height 20
type input "0906172067"
click at [336, 165] on span at bounding box center [326, 173] width 156 height 20
click at [321, 246] on input "text" at bounding box center [308, 243] width 104 height 20
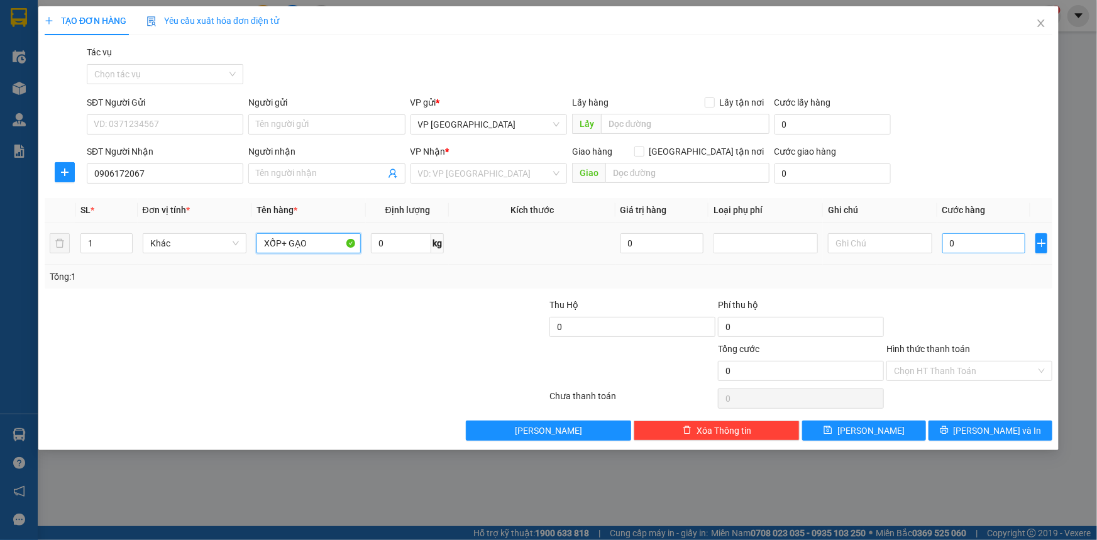
type input "XỐP+ GẠO"
click at [969, 239] on input "0" at bounding box center [984, 243] width 84 height 20
type input "1"
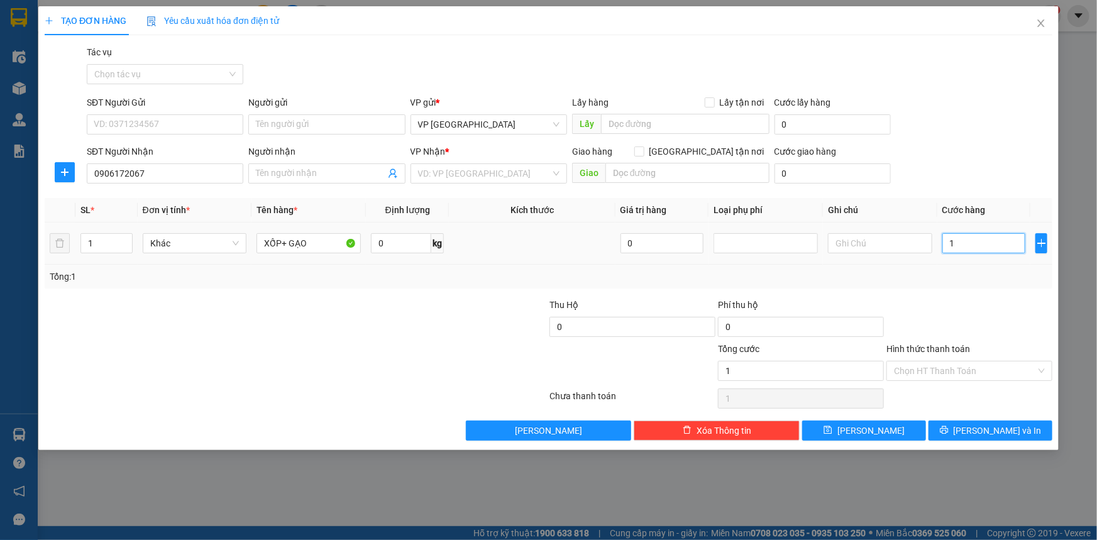
type input "10"
type input "100"
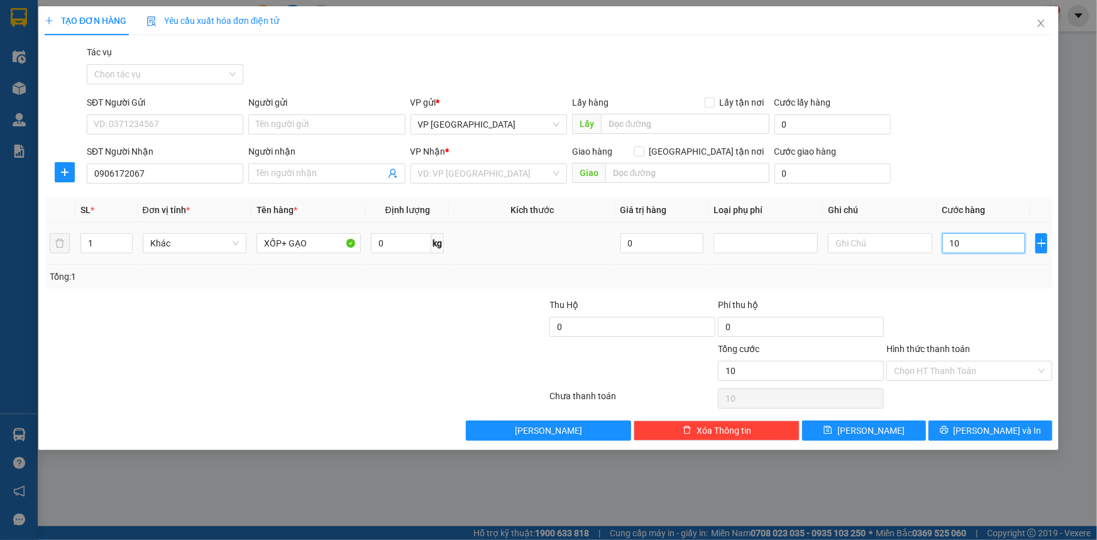
type input "100"
type input "1.000"
type input "10.000"
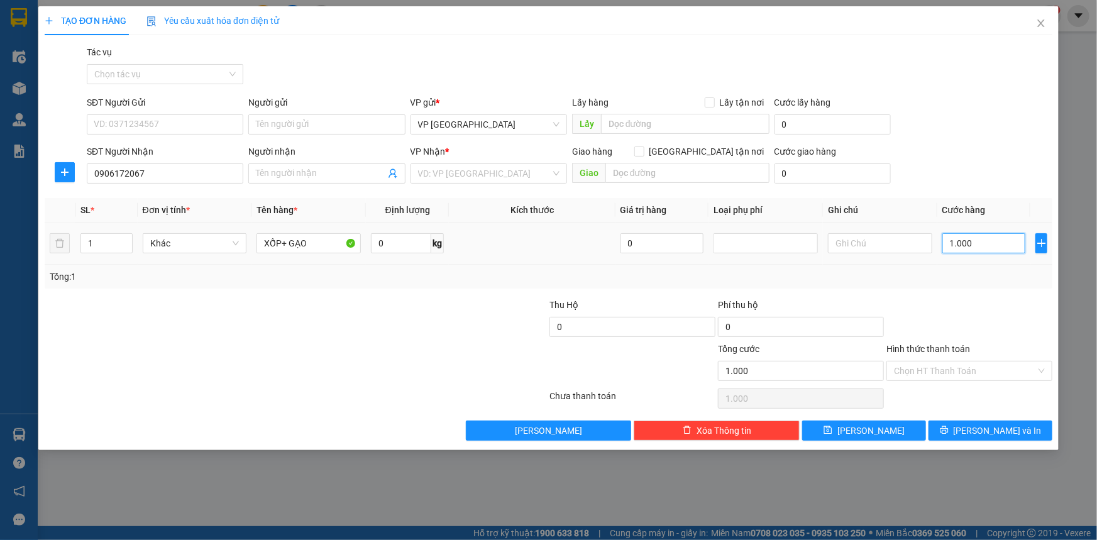
type input "10.000"
type input "100.000"
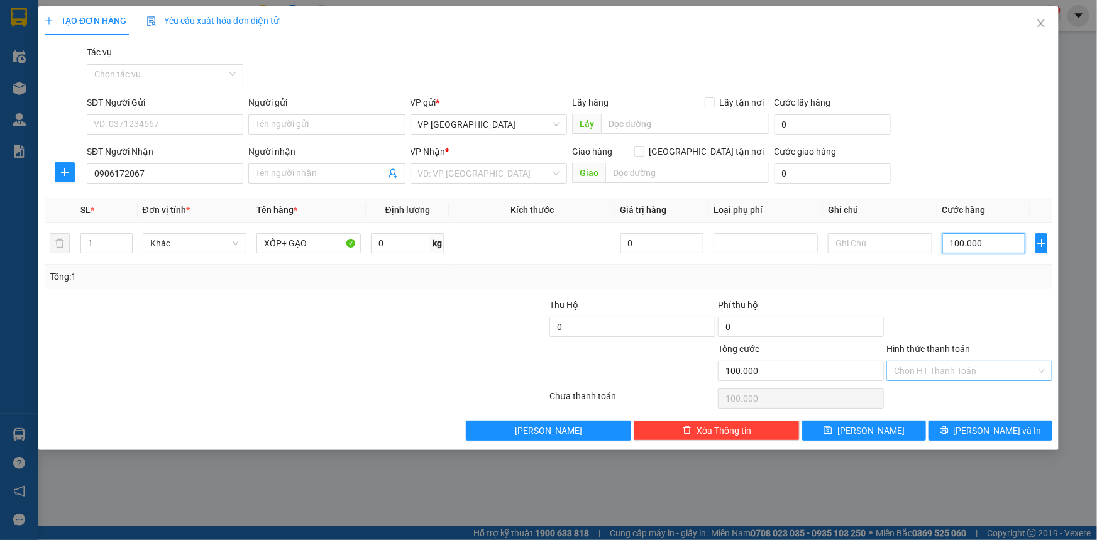
type input "100.000"
click at [991, 370] on input "Hình thức thanh toán" at bounding box center [965, 370] width 142 height 19
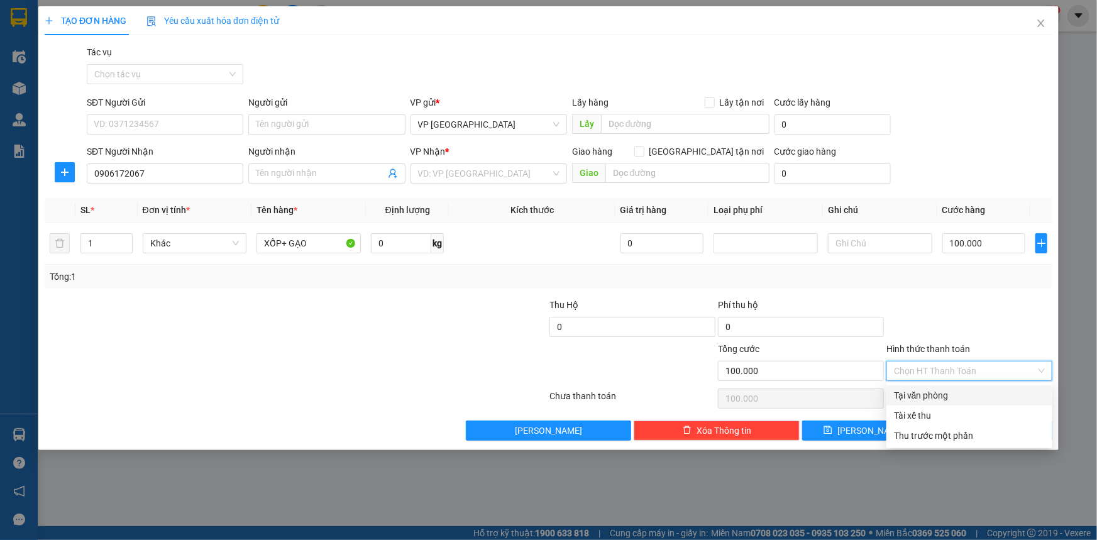
click at [941, 396] on div "Tại văn phòng" at bounding box center [969, 395] width 151 height 14
type input "0"
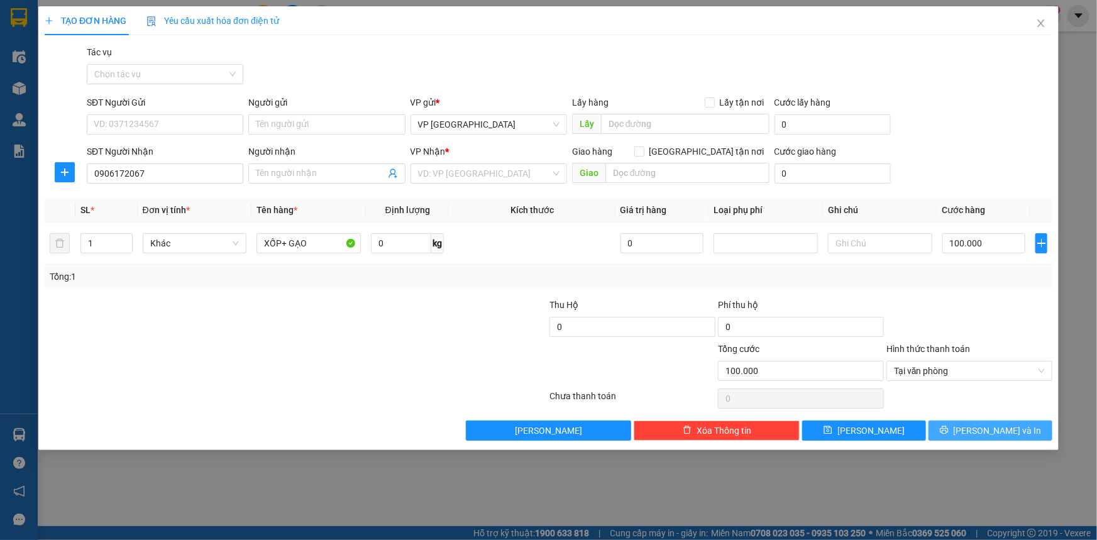
click at [989, 433] on span "[PERSON_NAME] và In" at bounding box center [997, 431] width 88 height 14
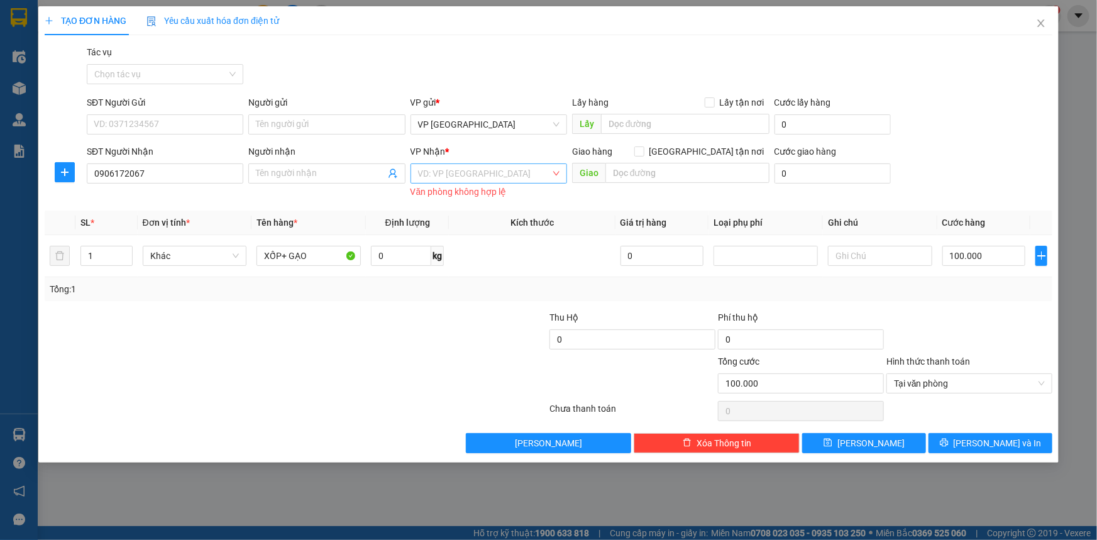
click at [520, 167] on input "search" at bounding box center [484, 173] width 133 height 19
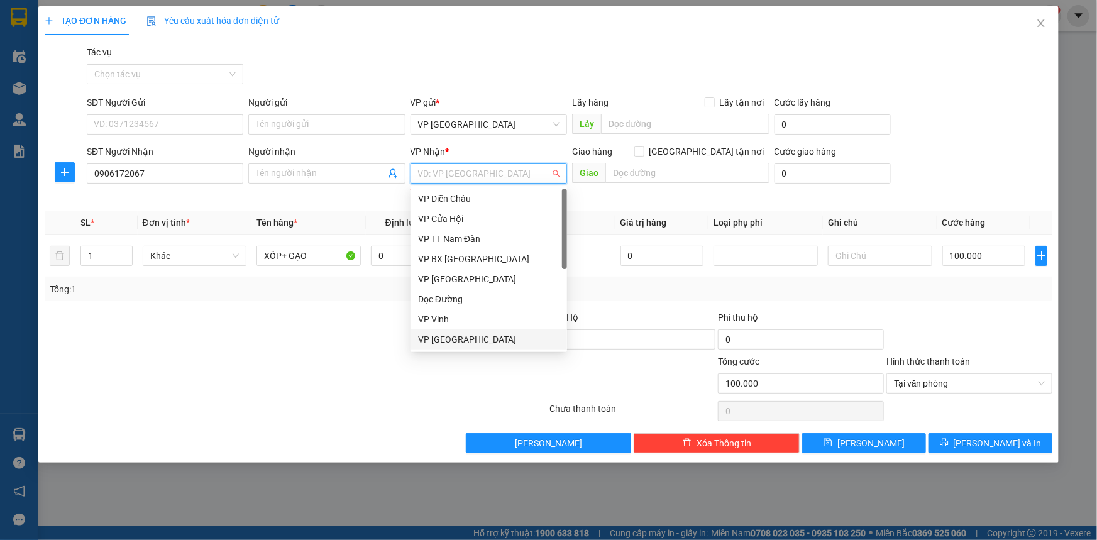
click at [461, 342] on div "VP [GEOGRAPHIC_DATA]" at bounding box center [488, 339] width 141 height 14
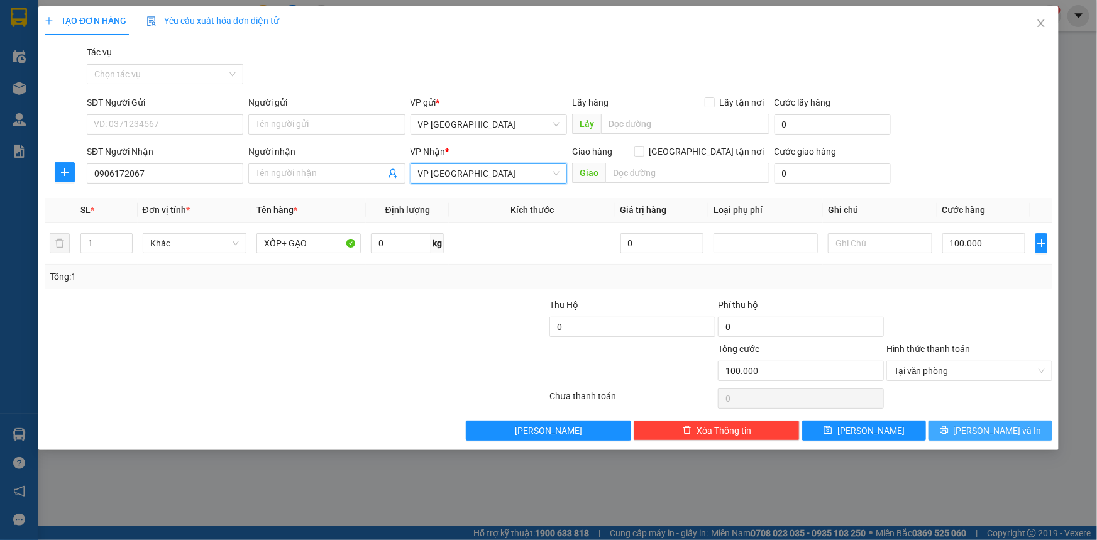
click at [994, 432] on span "[PERSON_NAME] và In" at bounding box center [997, 431] width 88 height 14
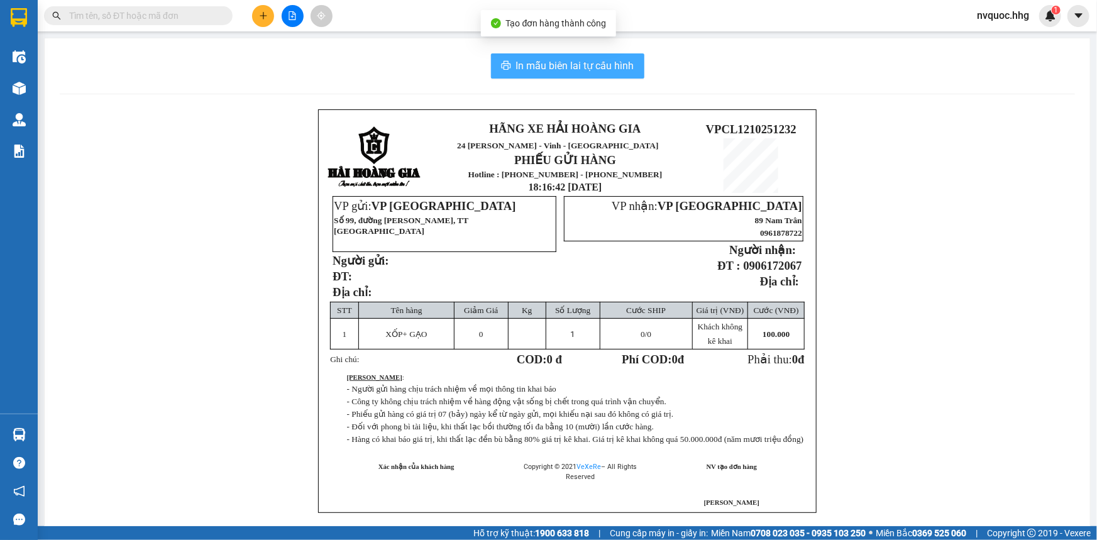
click at [586, 58] on span "In mẫu biên lai tự cấu hình" at bounding box center [575, 66] width 118 height 16
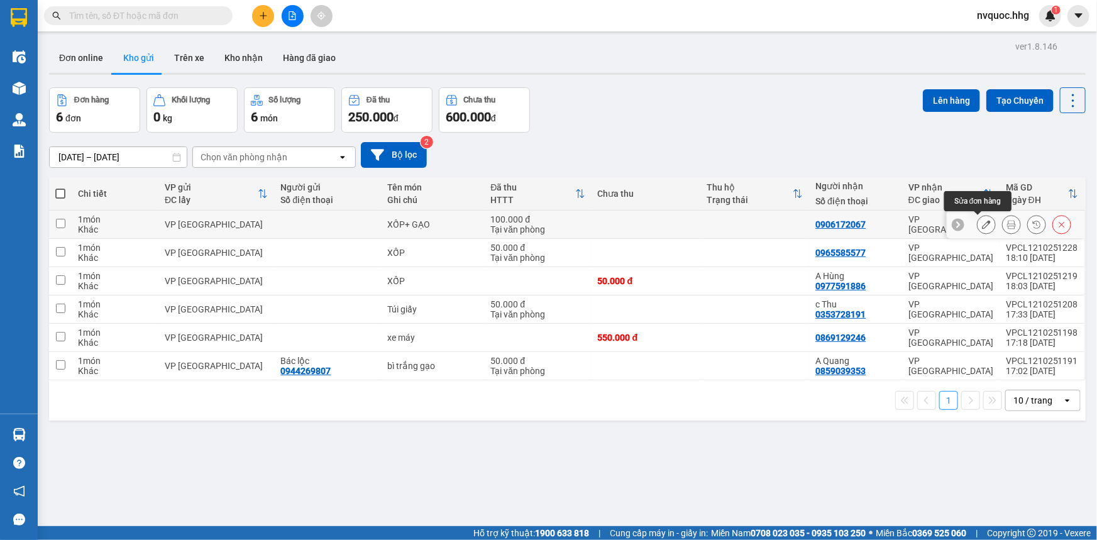
click at [982, 226] on icon at bounding box center [986, 224] width 9 height 9
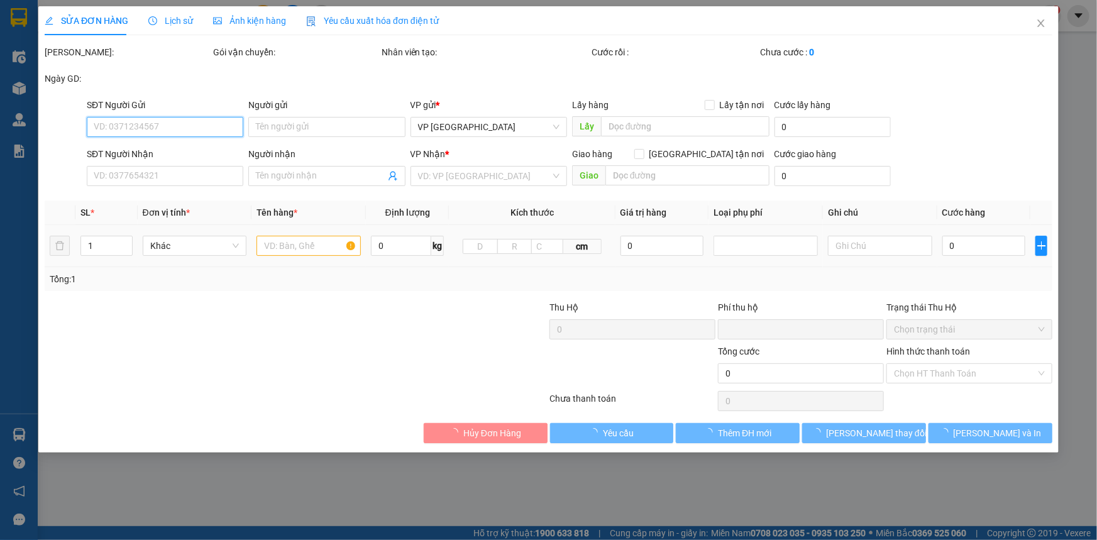
type input "0906172067"
type input "0"
type input "100.000"
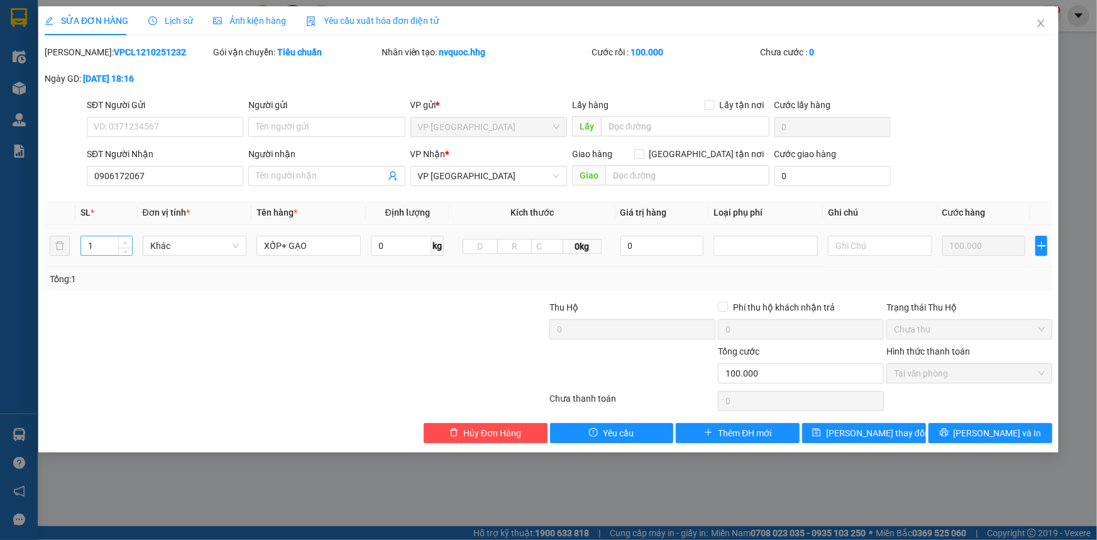
type input "2"
click at [123, 239] on span "up" at bounding box center [126, 243] width 8 height 8
click at [1020, 436] on button "[PERSON_NAME] và In" at bounding box center [990, 433] width 124 height 20
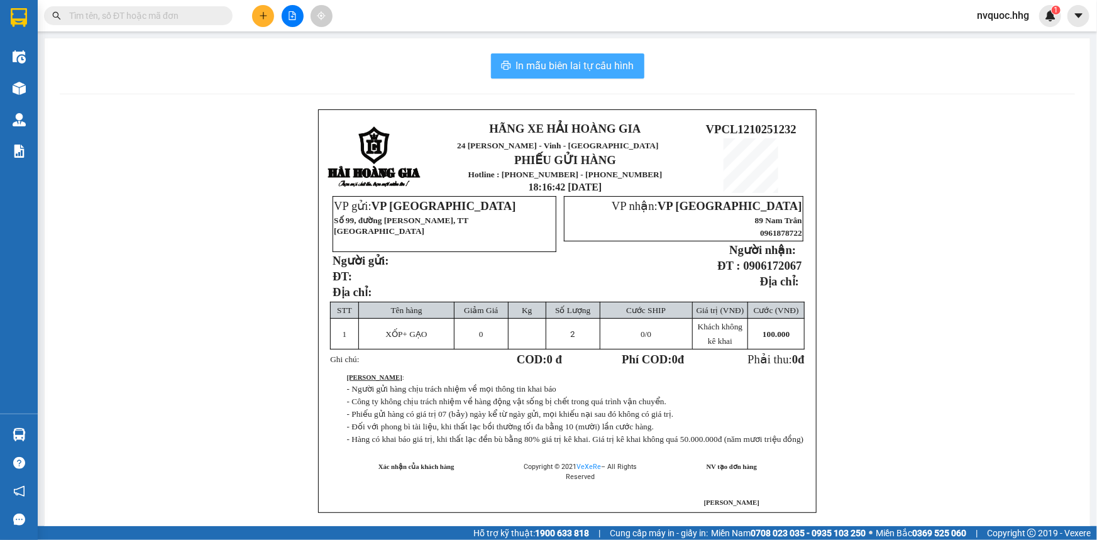
click at [579, 64] on span "In mẫu biên lai tự cấu hình" at bounding box center [575, 66] width 118 height 16
